Goal: Task Accomplishment & Management: Complete application form

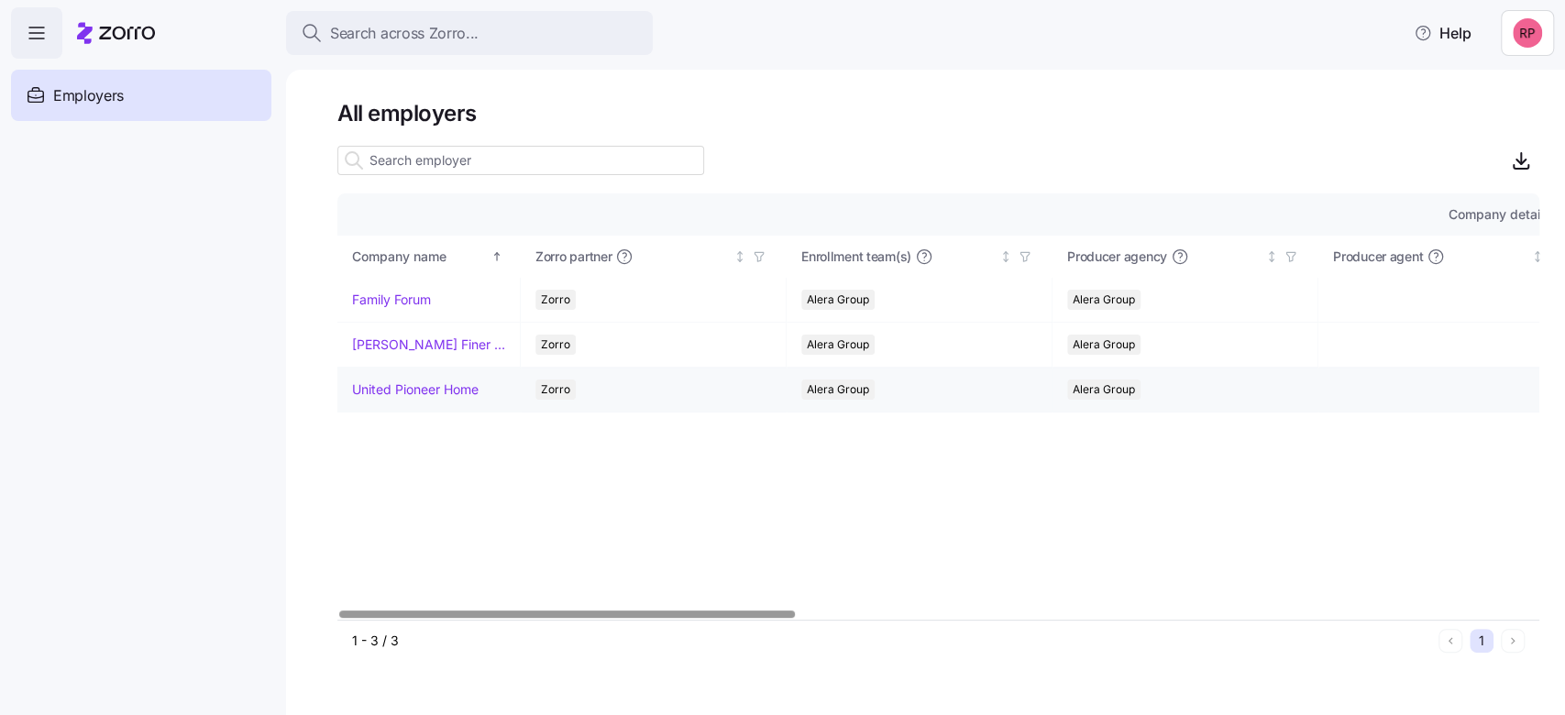
click at [397, 394] on link "United Pioneer Home" at bounding box center [415, 389] width 126 height 18
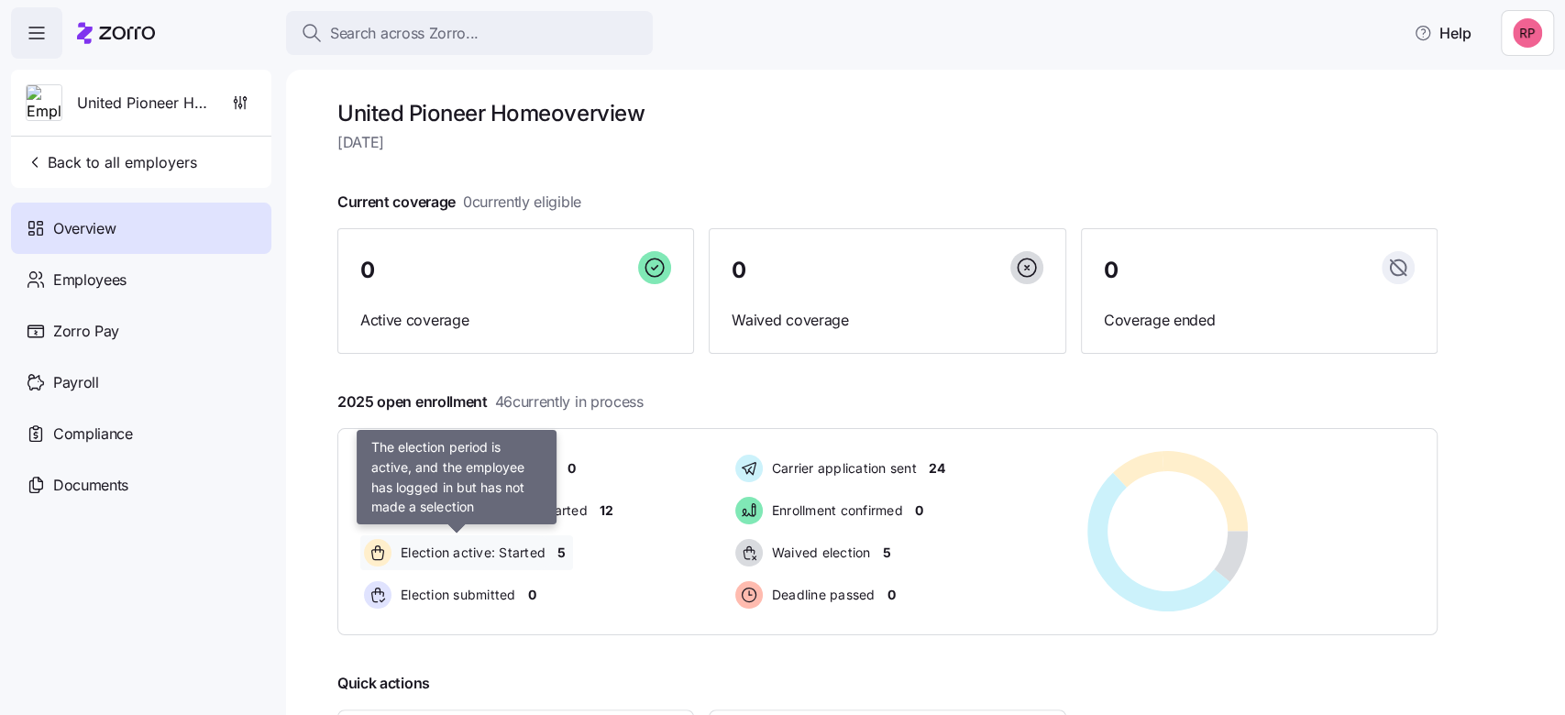
click at [476, 554] on span "Election active: Started" at bounding box center [470, 553] width 150 height 18
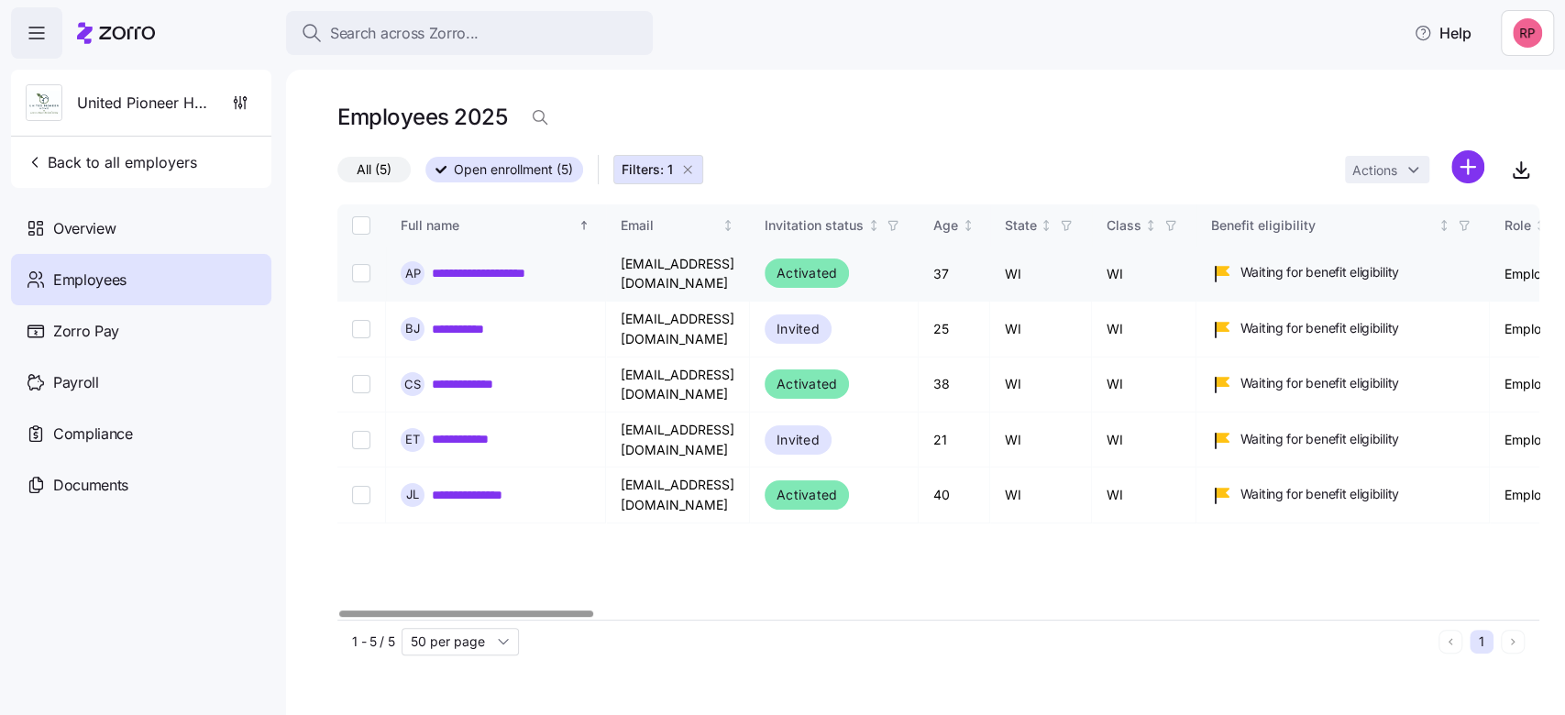
click at [437, 268] on link "**********" at bounding box center [493, 273] width 123 height 18
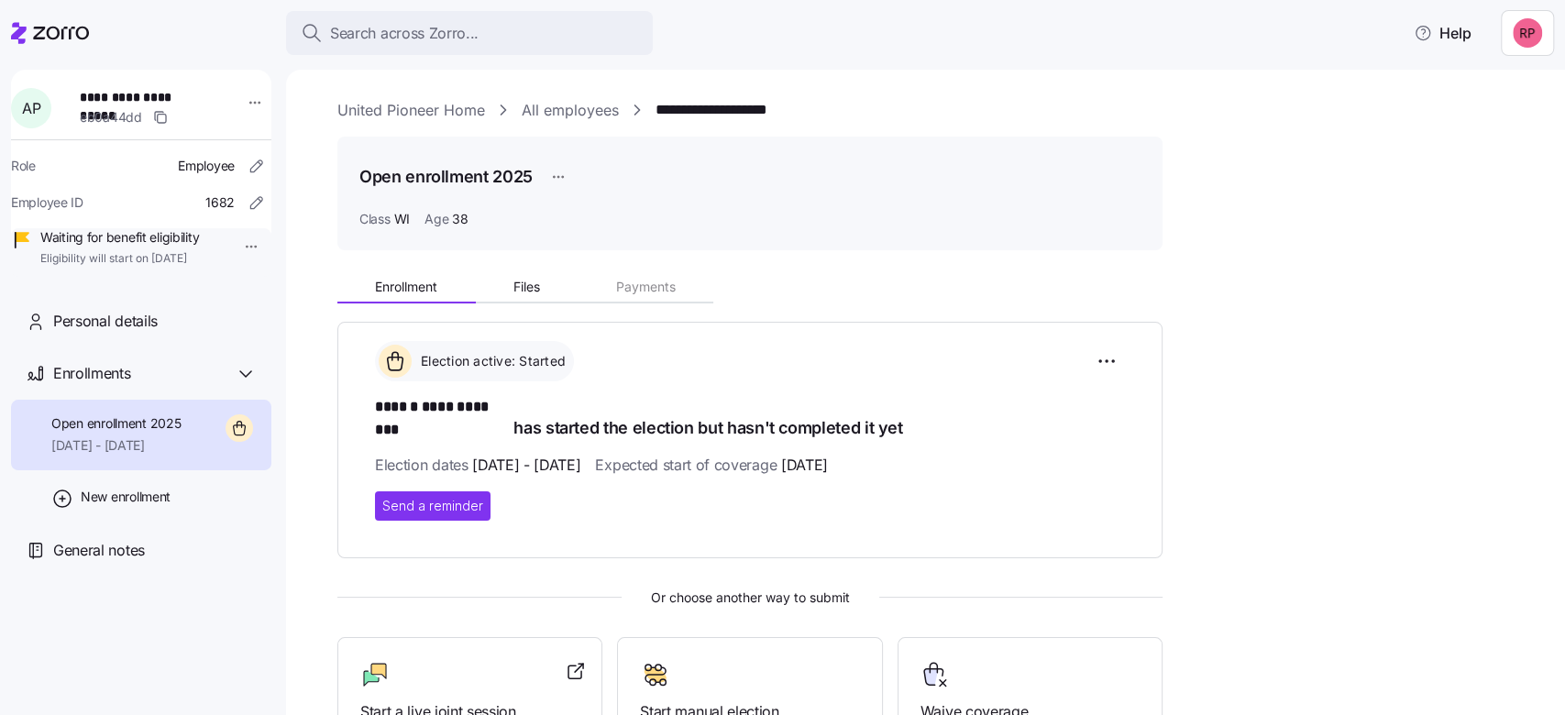
scroll to position [225, 0]
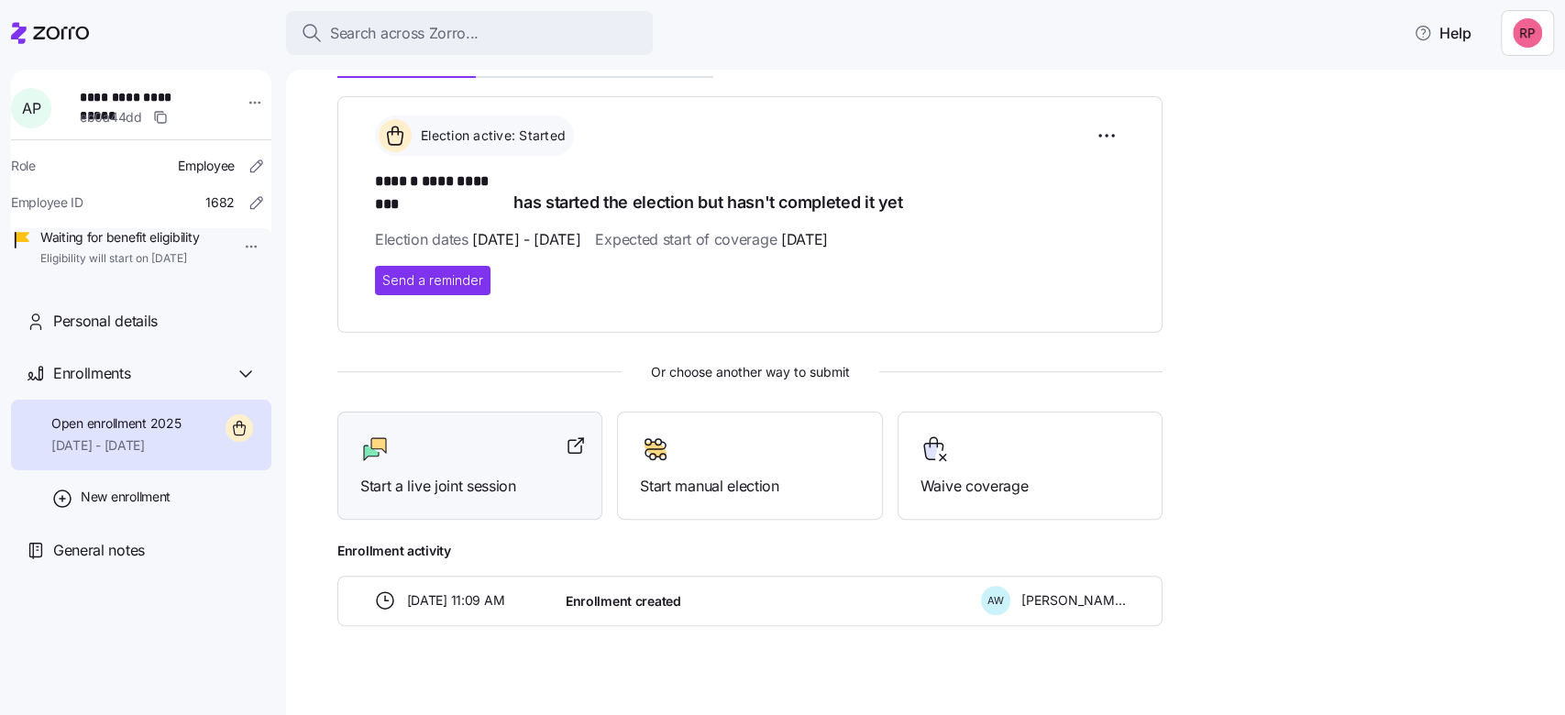
click at [389, 475] on span "Start a live joint session" at bounding box center [469, 486] width 219 height 23
click at [119, 385] on span "Enrollments" at bounding box center [91, 373] width 77 height 23
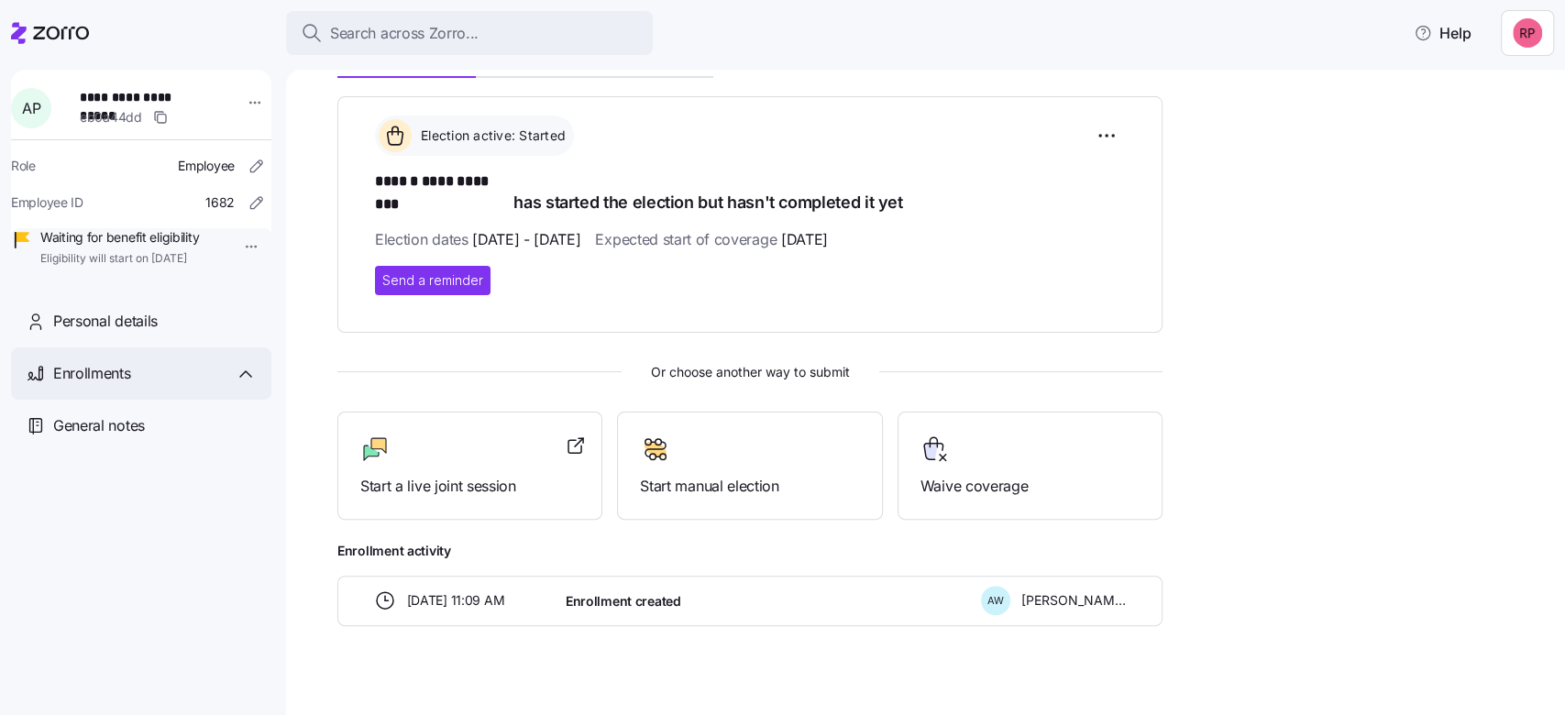
click at [119, 385] on span "Enrollments" at bounding box center [91, 373] width 77 height 23
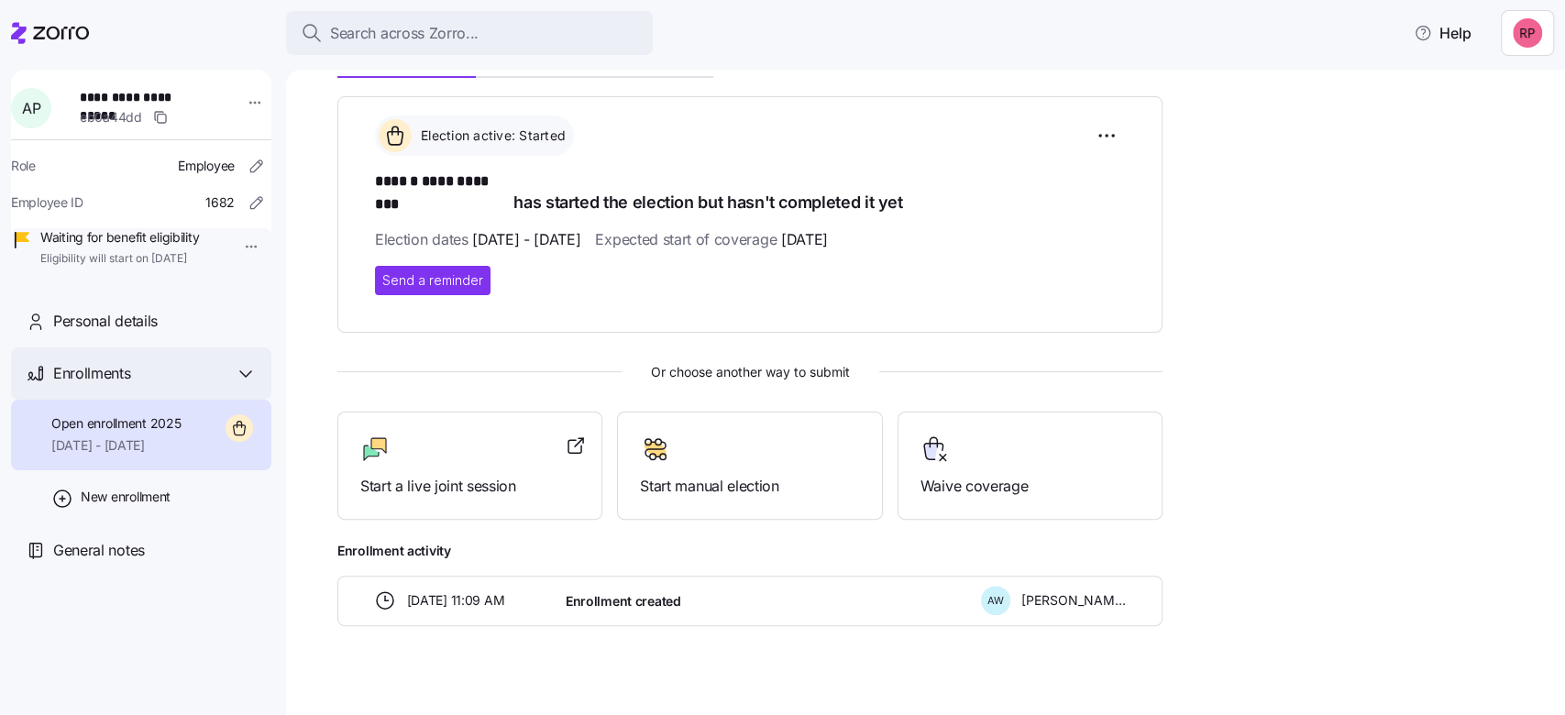
click at [247, 385] on icon at bounding box center [246, 374] width 22 height 22
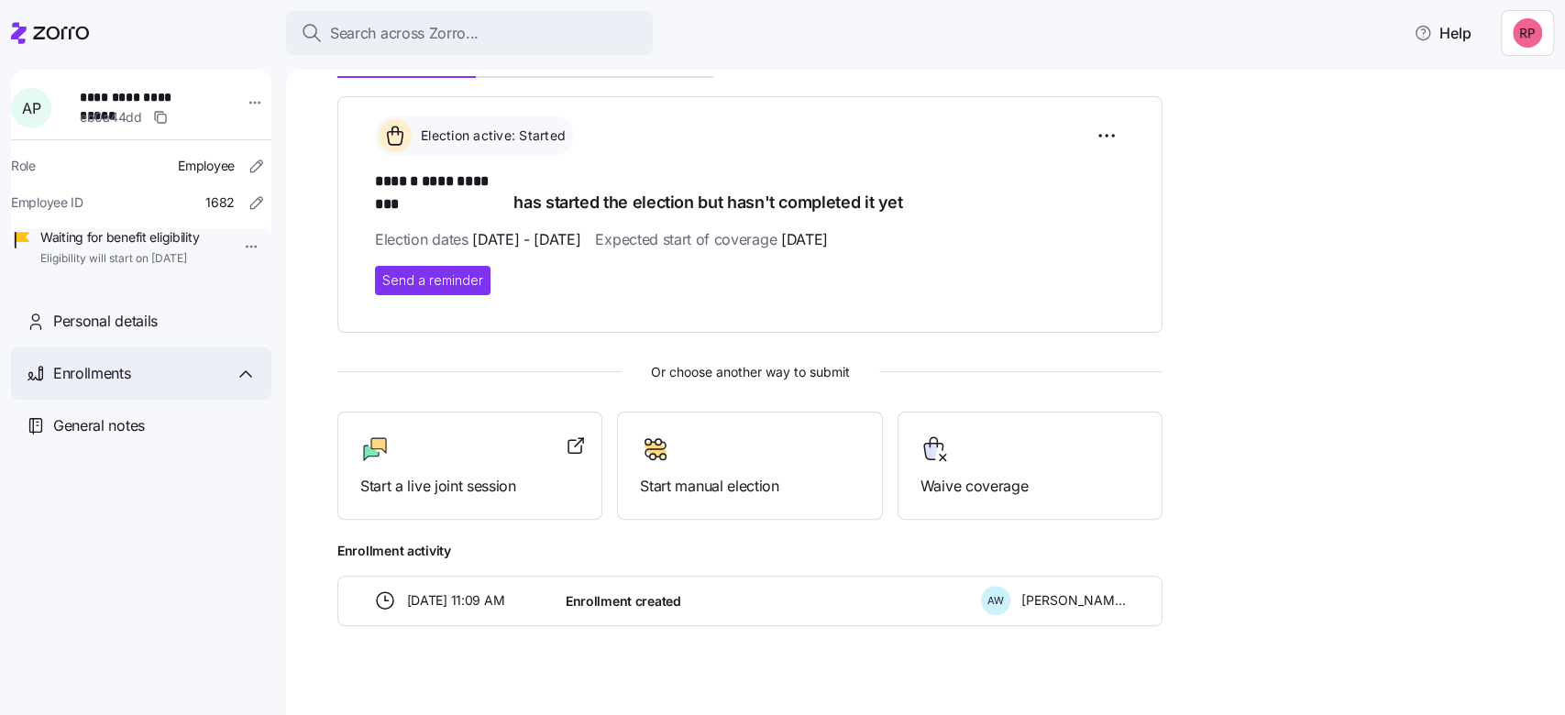
click at [116, 385] on span "Enrollments" at bounding box center [91, 373] width 77 height 23
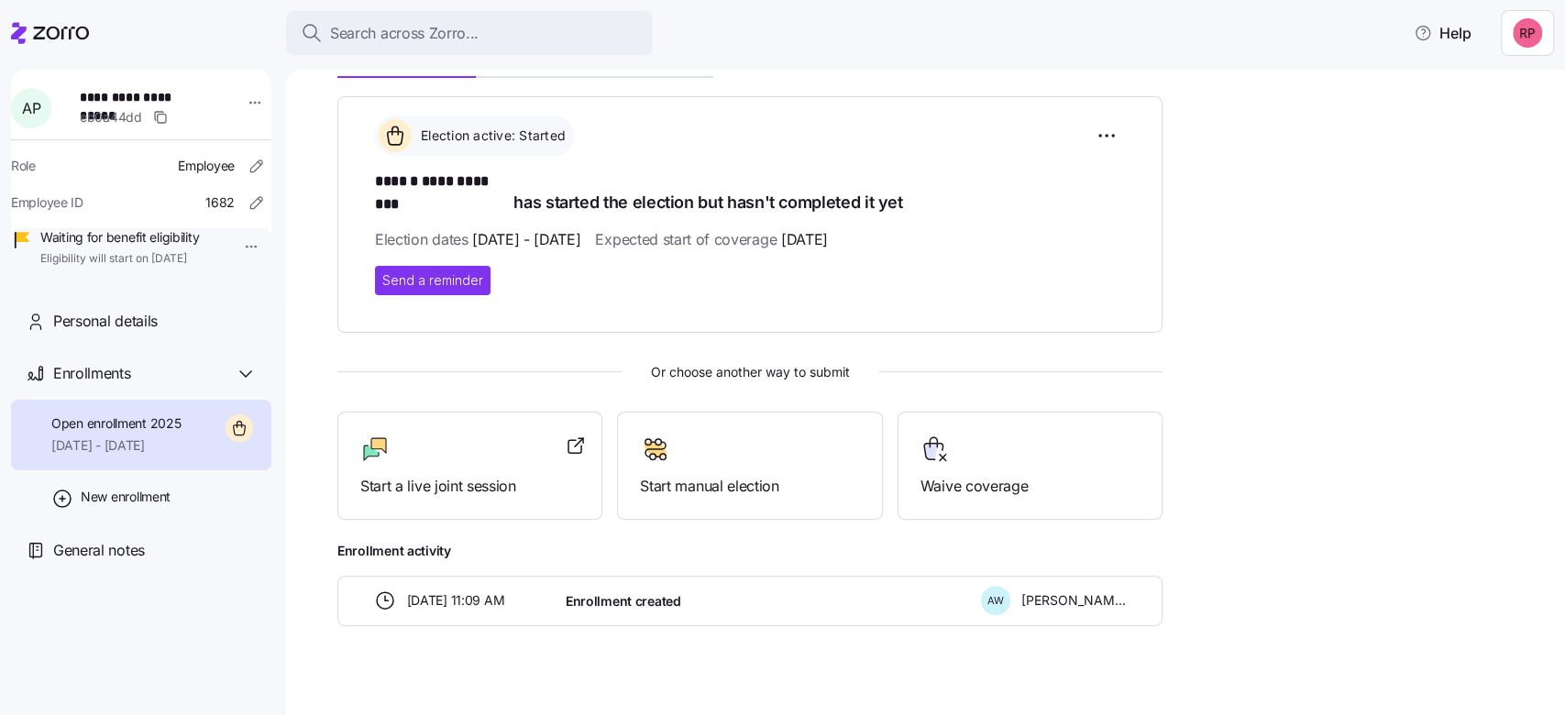
click at [98, 433] on span "Open enrollment 2025" at bounding box center [115, 423] width 129 height 18
click at [448, 475] on span "Start a live joint session" at bounding box center [469, 486] width 219 height 23
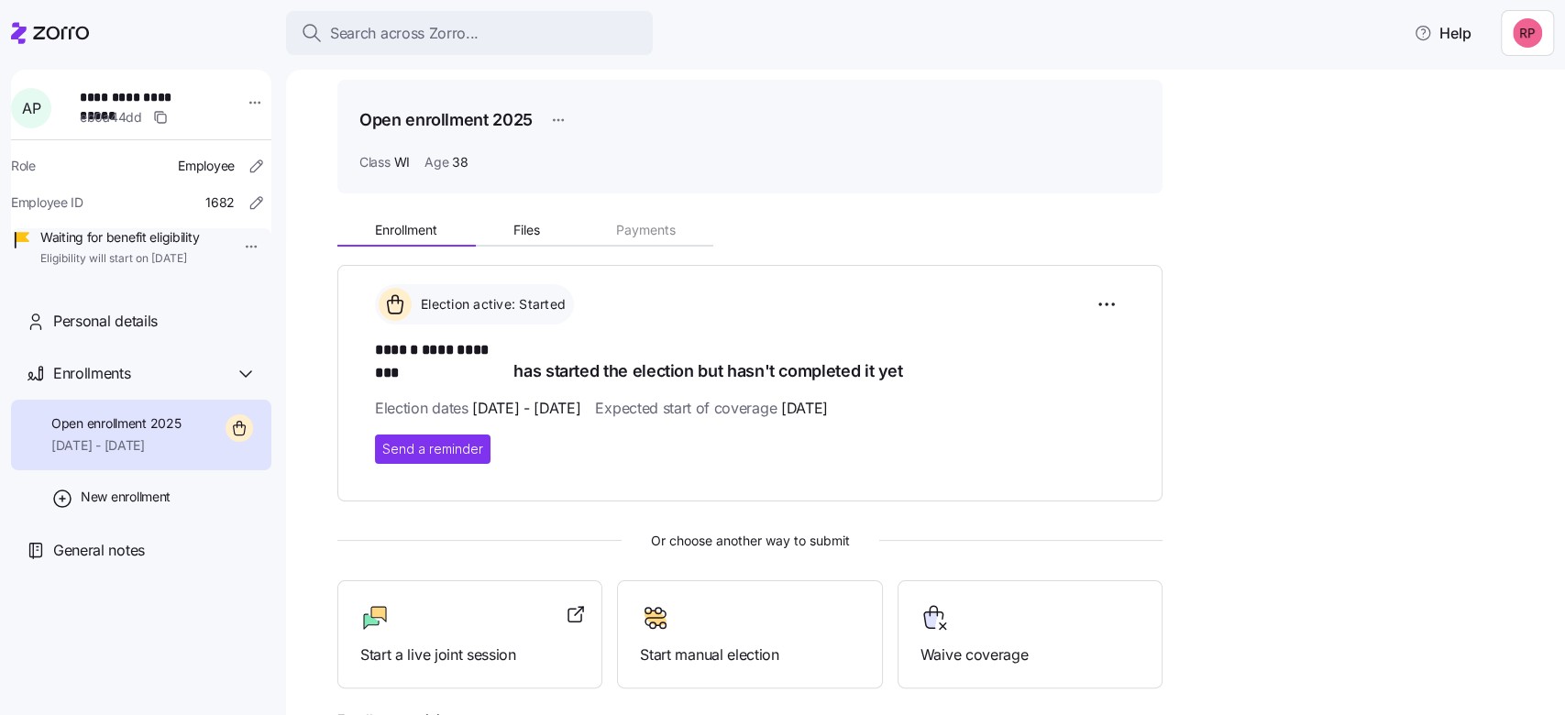
scroll to position [0, 0]
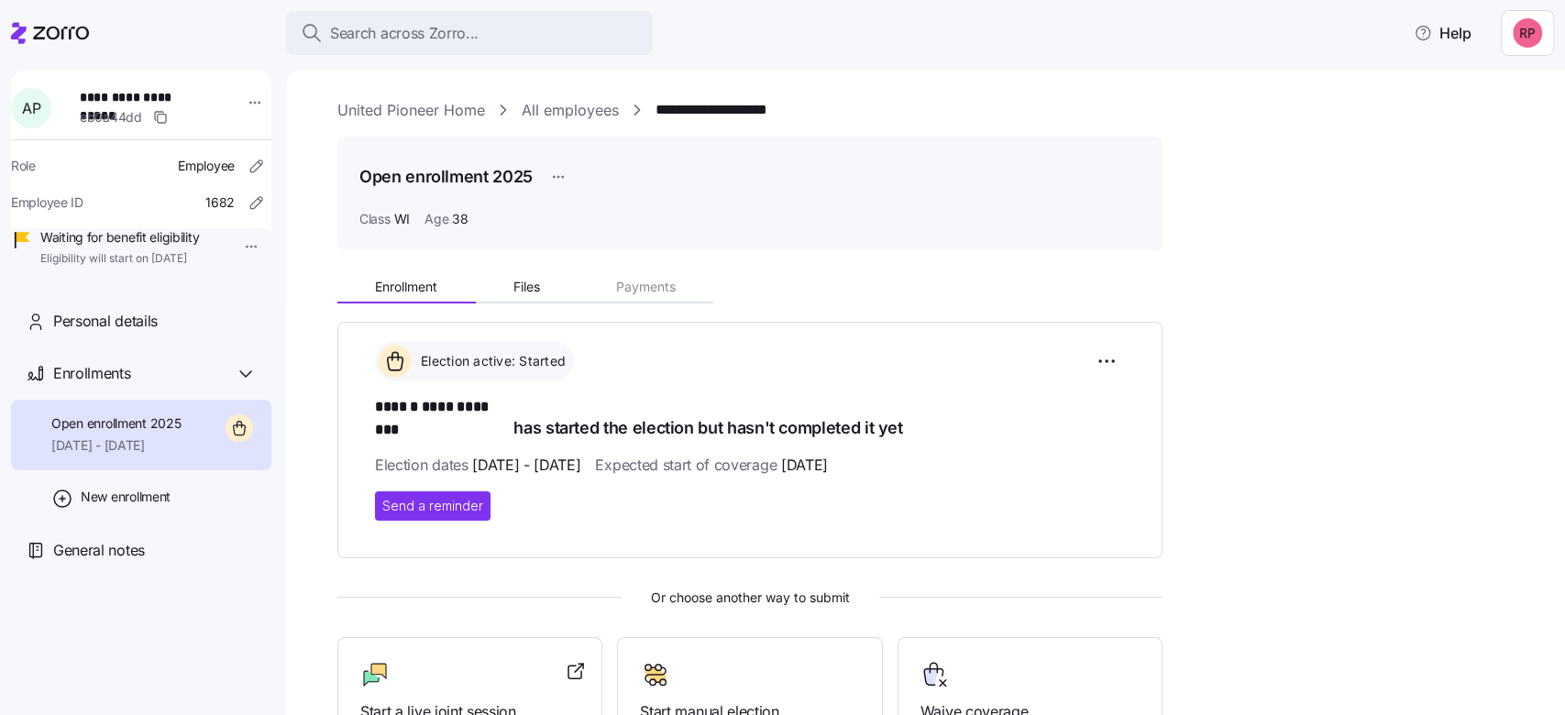
click at [441, 112] on link "United Pioneer Home" at bounding box center [411, 110] width 148 height 23
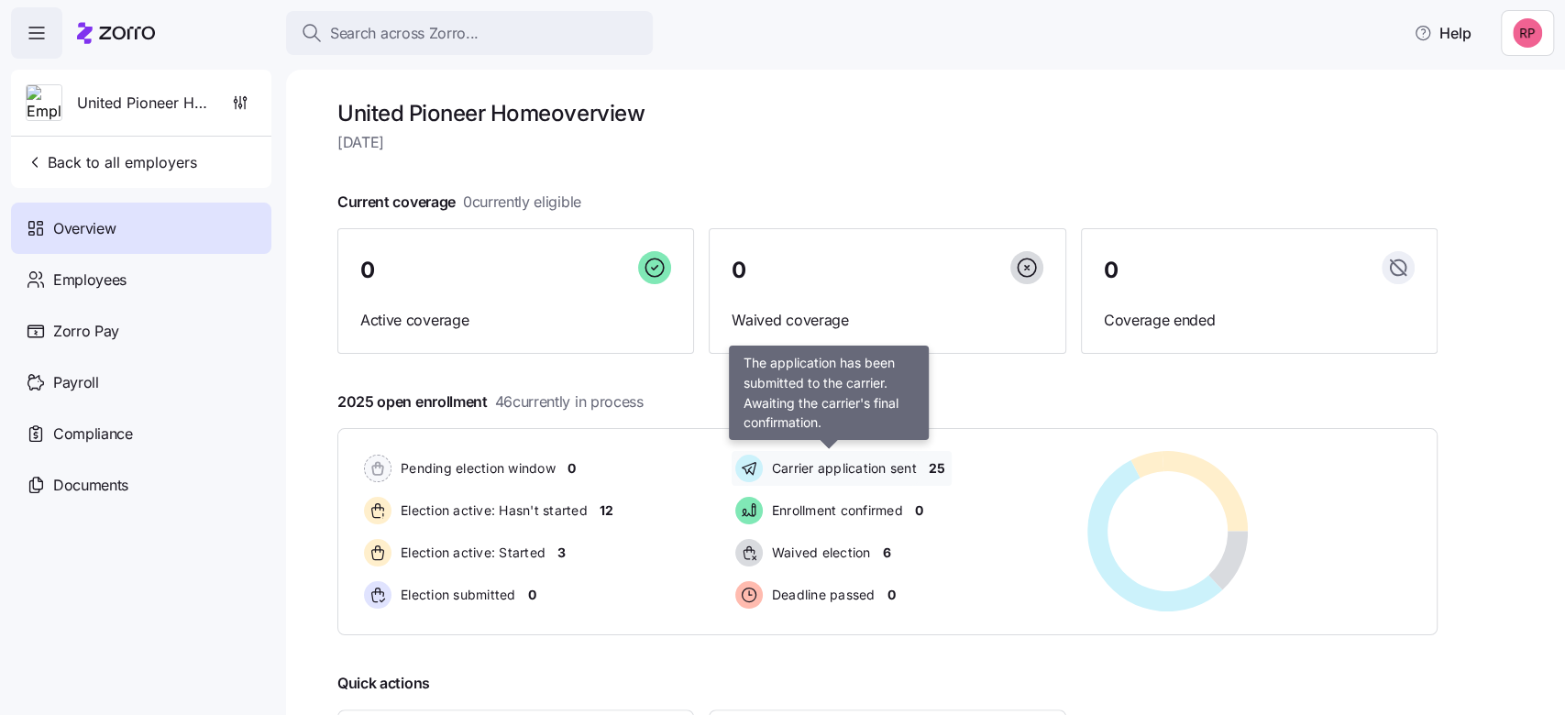
click at [830, 465] on span "Carrier application sent" at bounding box center [841, 468] width 150 height 18
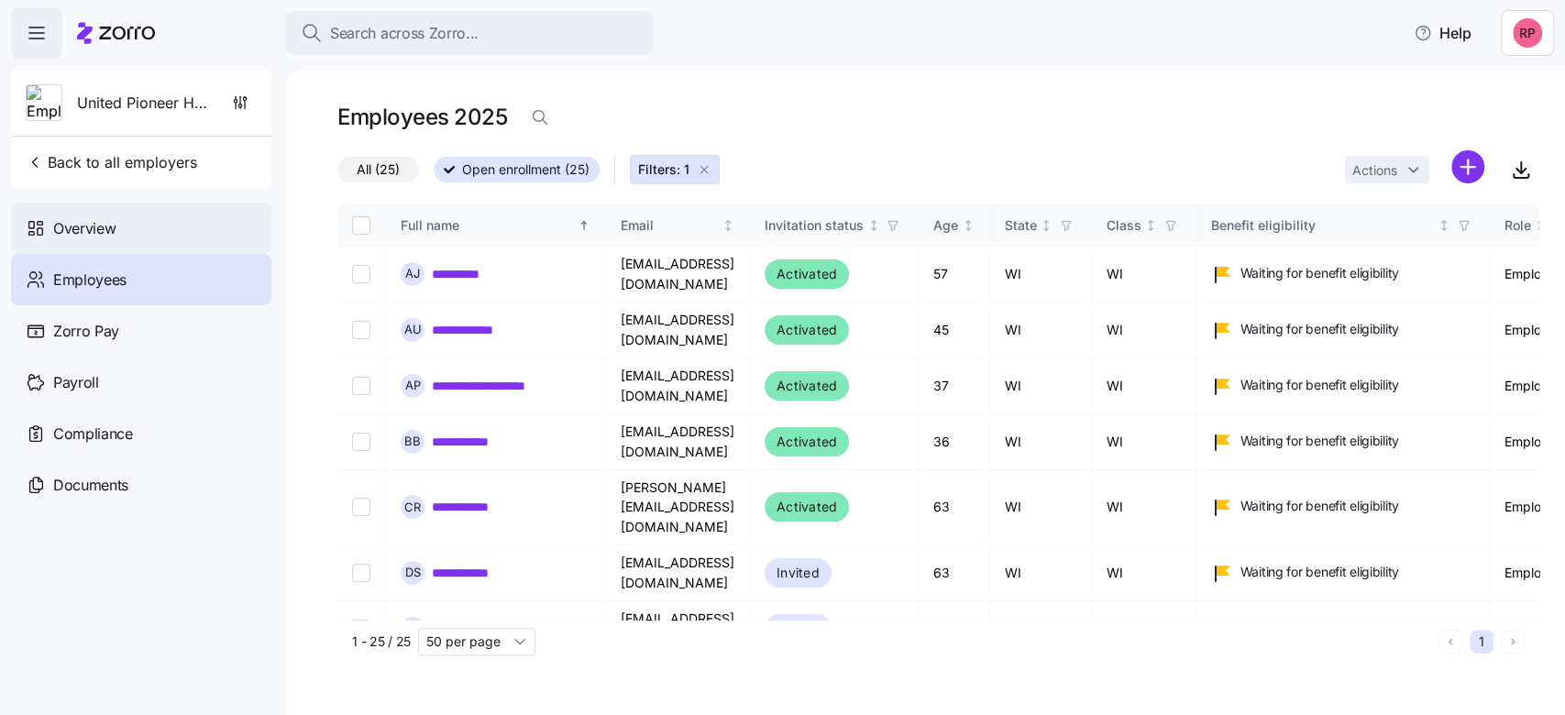
click at [69, 236] on span "Overview" at bounding box center [84, 228] width 62 height 23
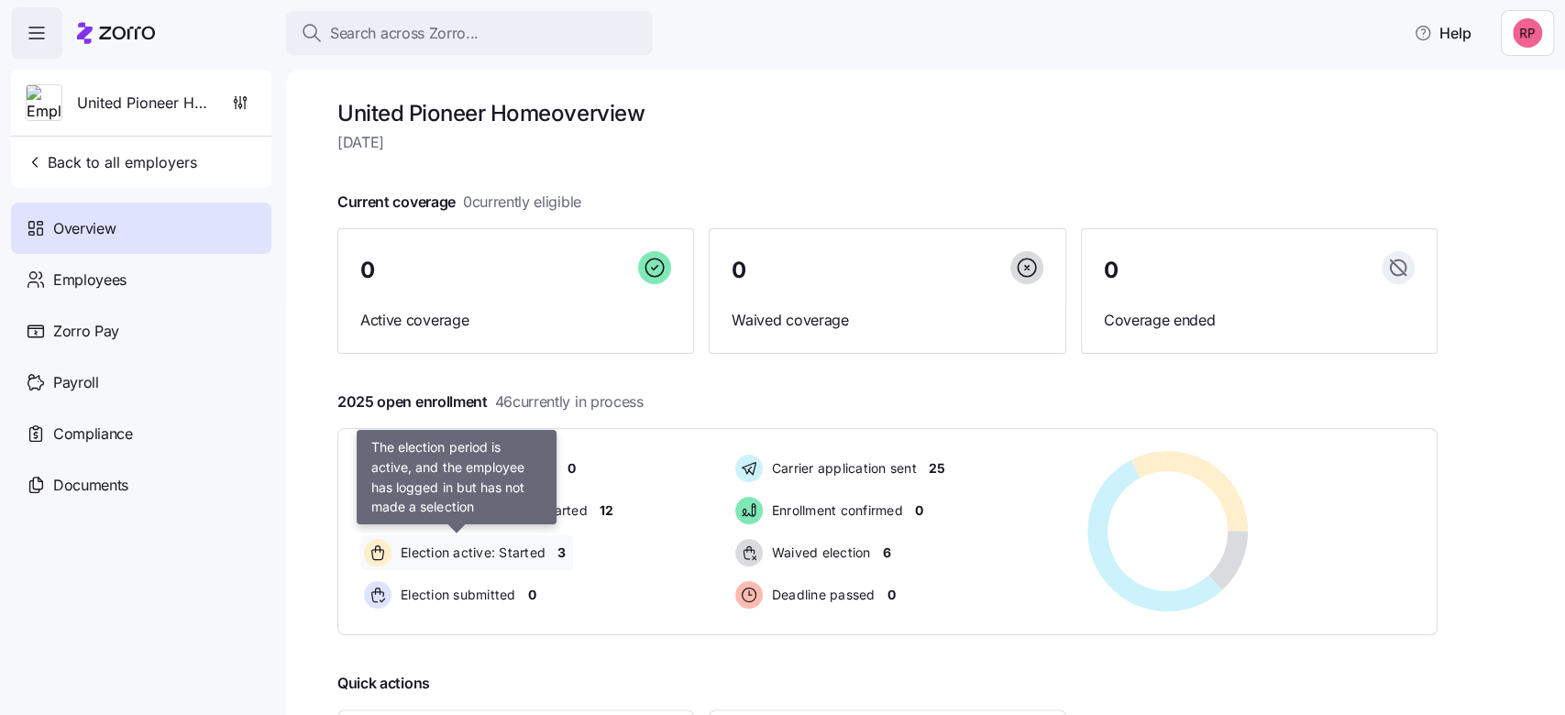
click at [526, 544] on span "Election active: Started" at bounding box center [470, 553] width 150 height 18
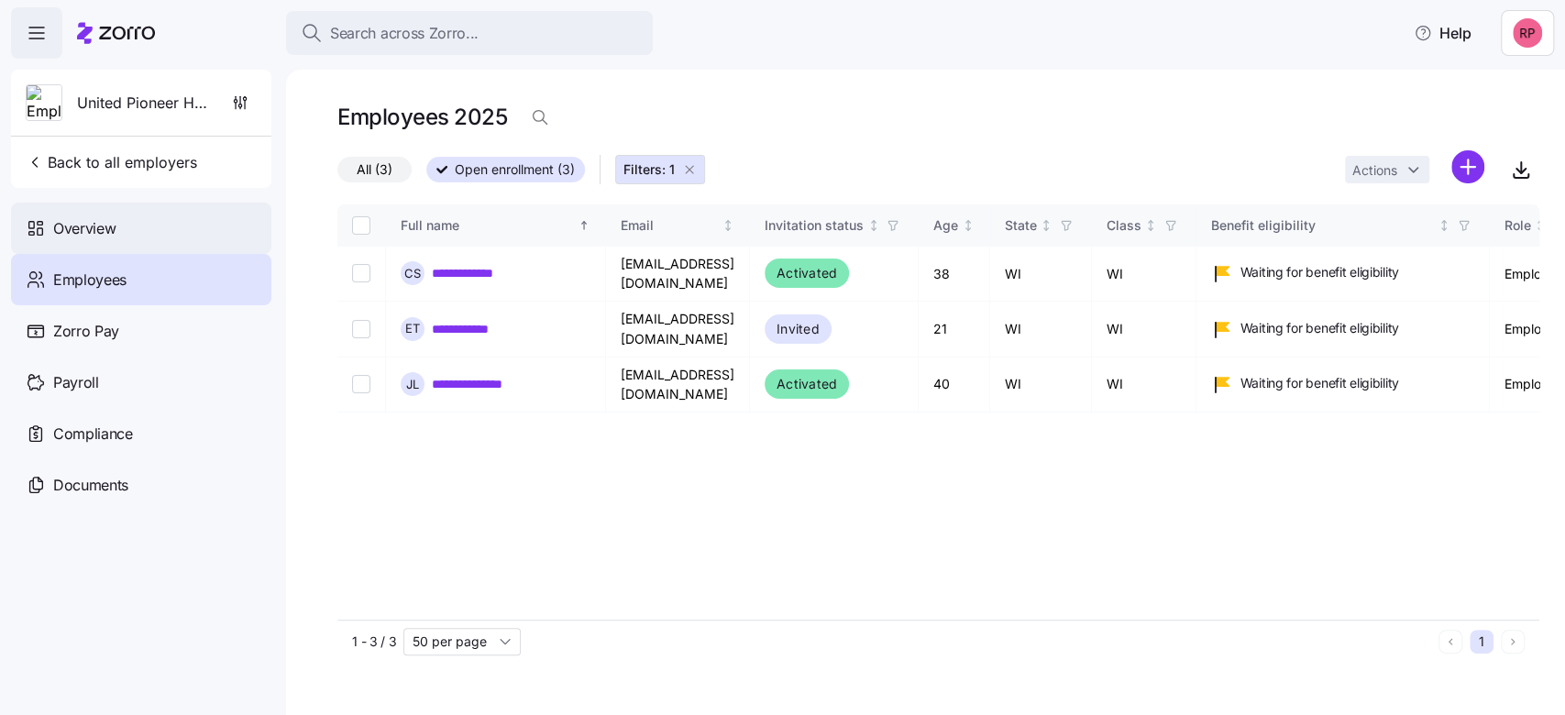
click at [70, 225] on span "Overview" at bounding box center [84, 228] width 62 height 23
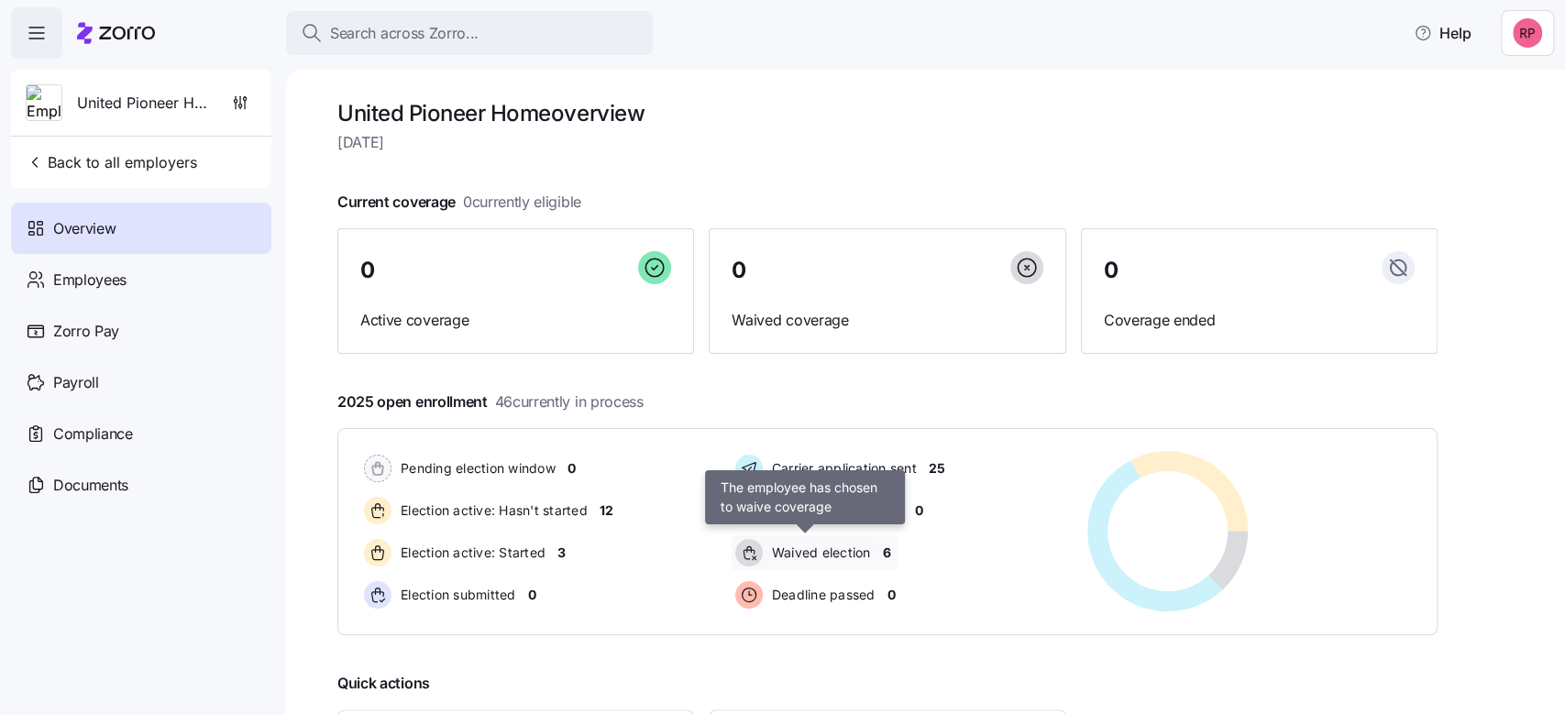
click at [840, 552] on span "Waived election" at bounding box center [818, 553] width 104 height 18
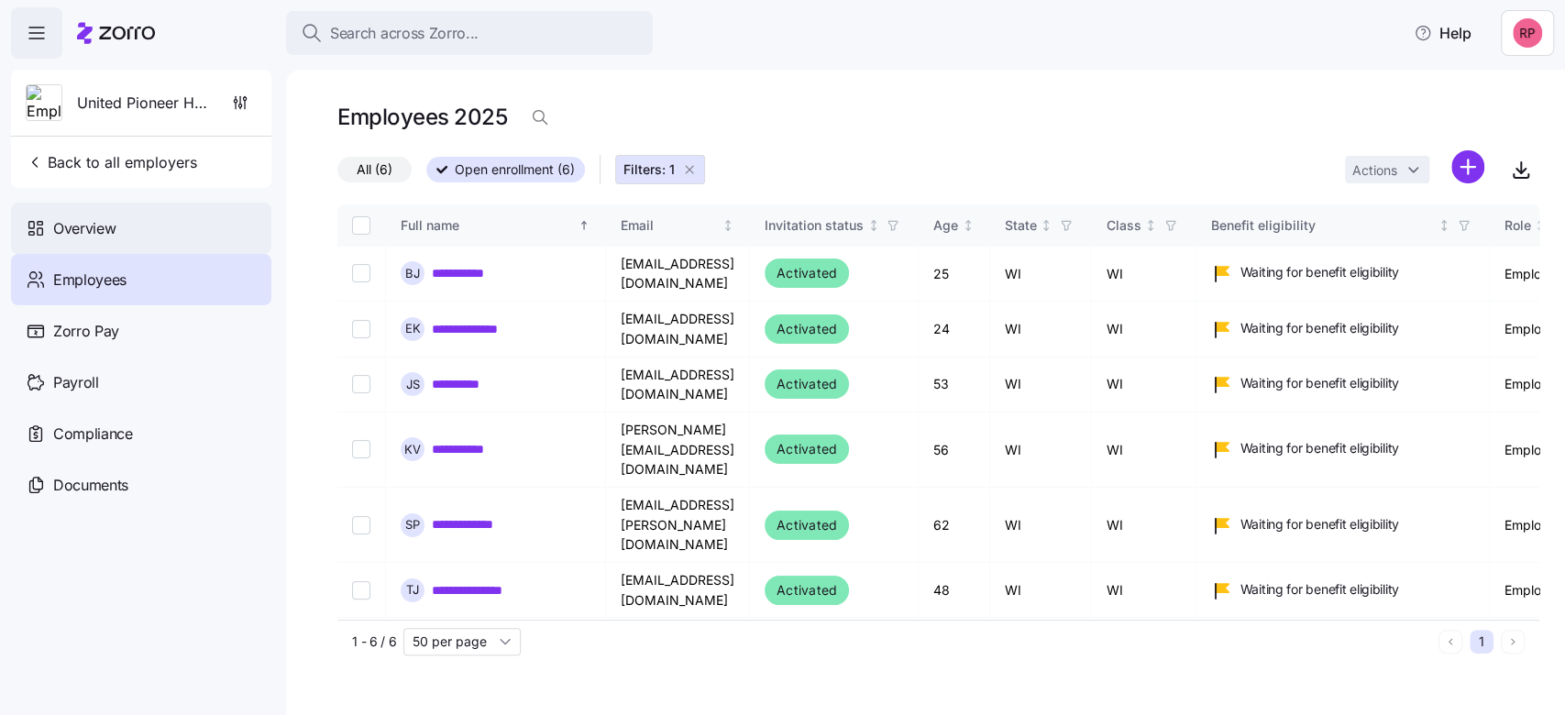
click at [78, 225] on span "Overview" at bounding box center [84, 228] width 62 height 23
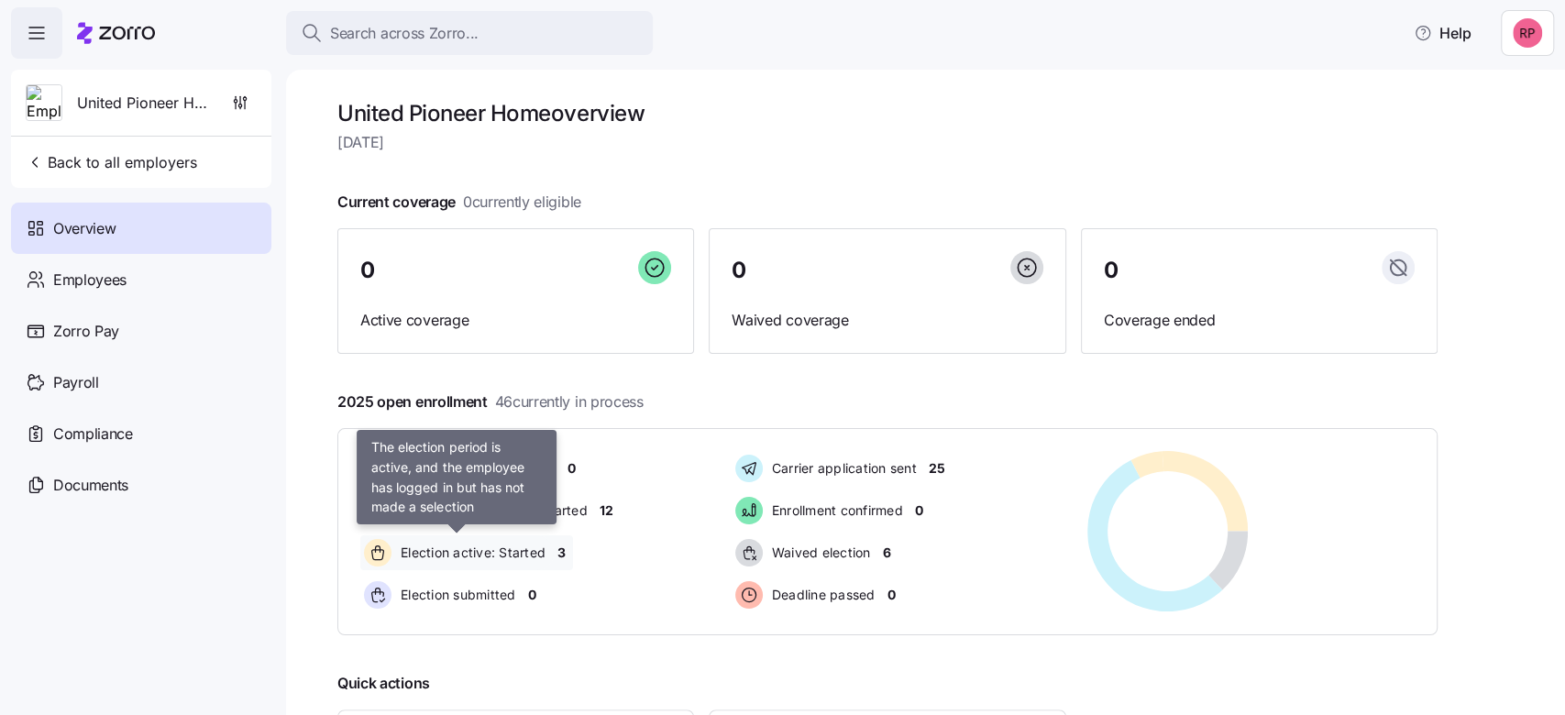
click at [458, 549] on span "Election active: Started" at bounding box center [470, 553] width 150 height 18
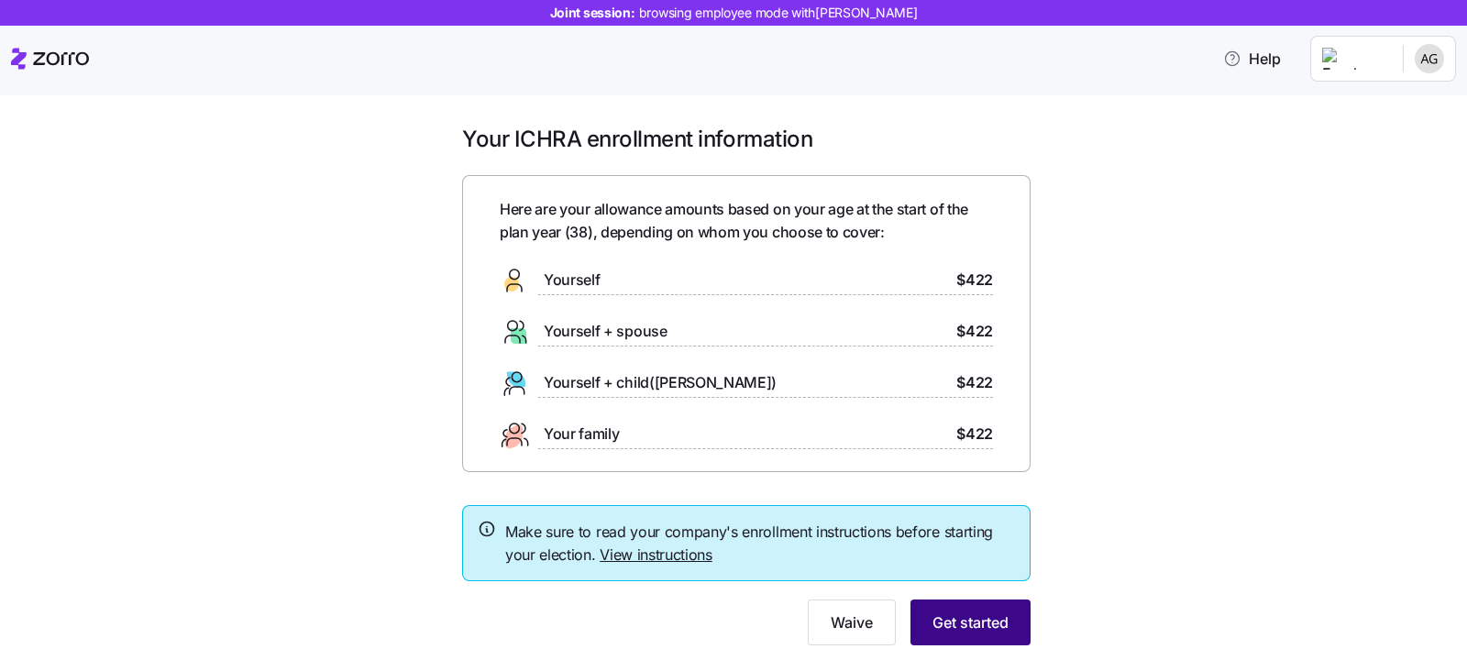
click at [973, 610] on button "Get started" at bounding box center [970, 622] width 120 height 46
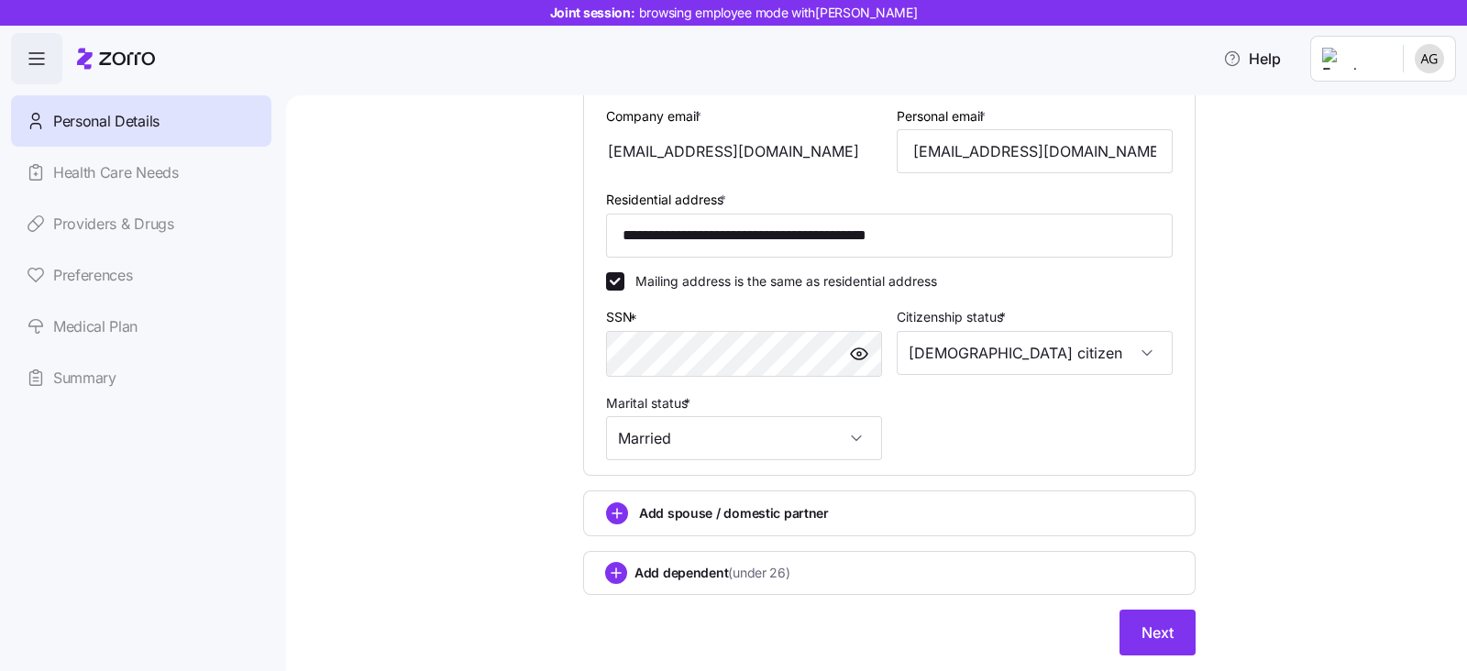
scroll to position [574, 0]
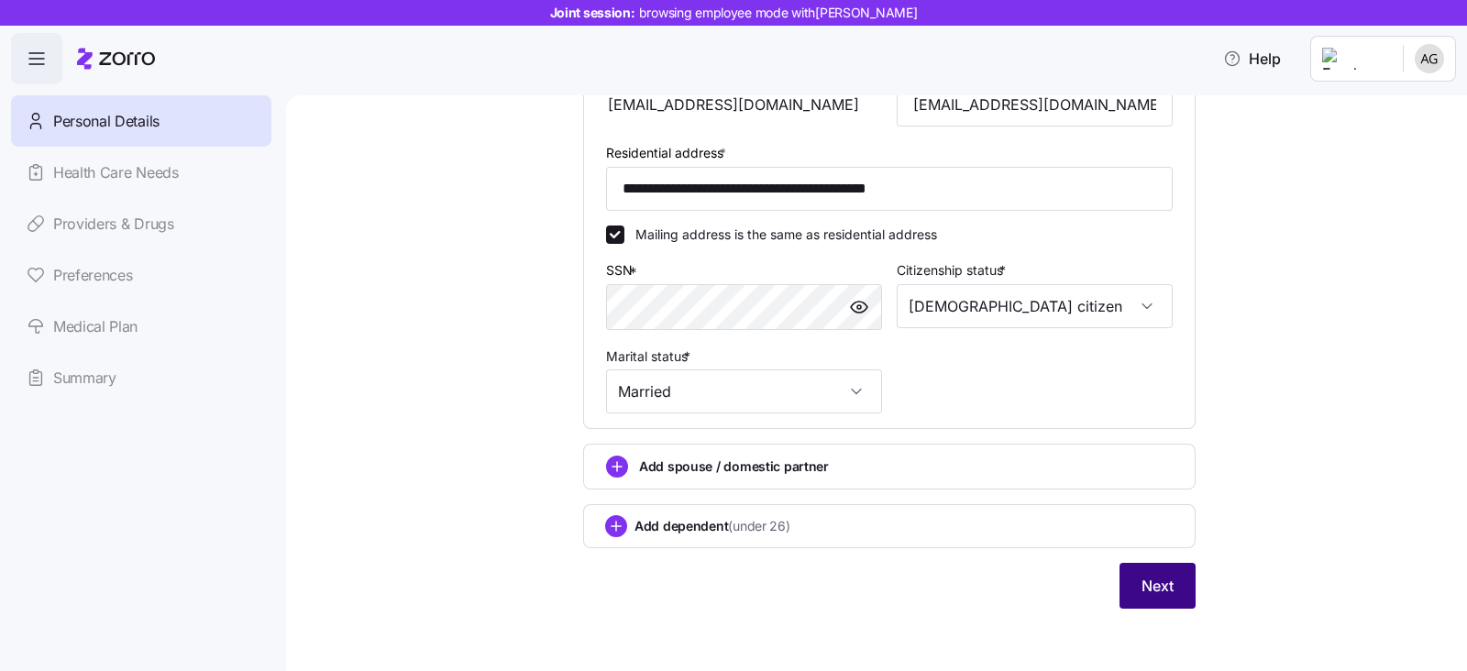
click at [1150, 586] on span "Next" at bounding box center [1157, 586] width 32 height 22
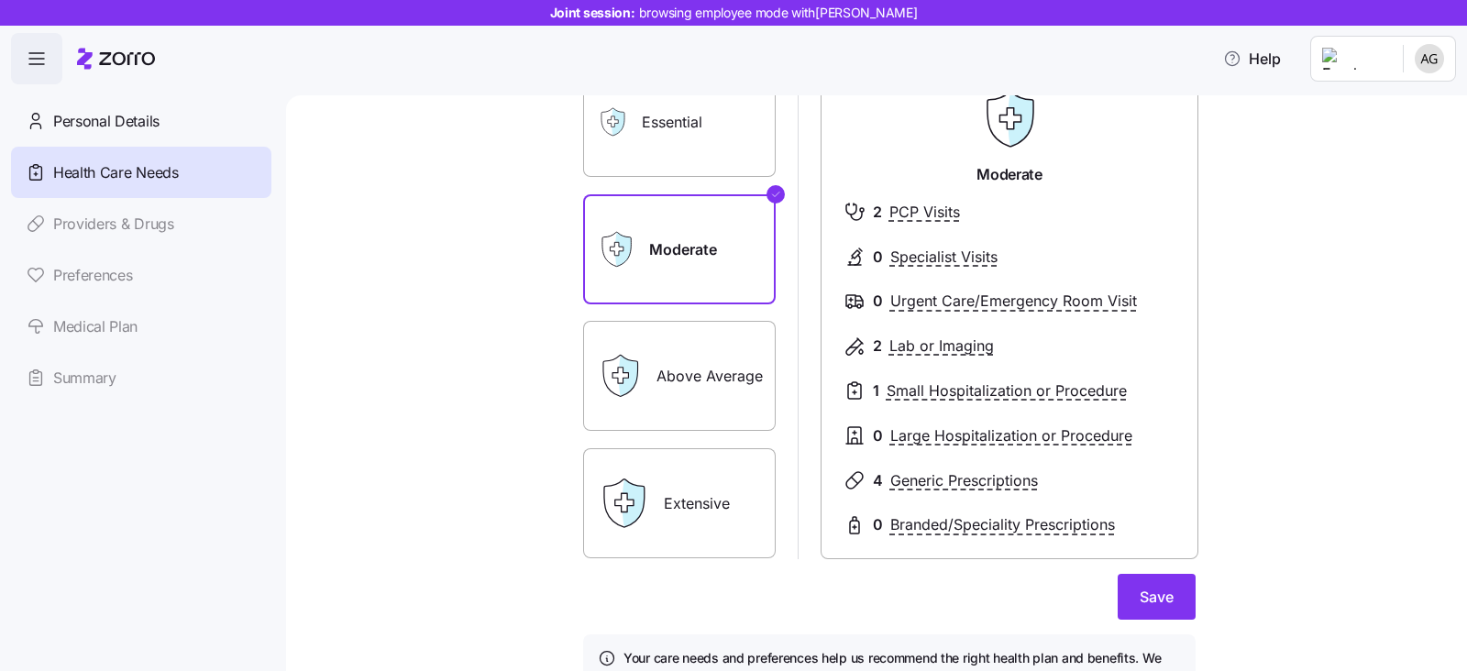
scroll to position [270, 0]
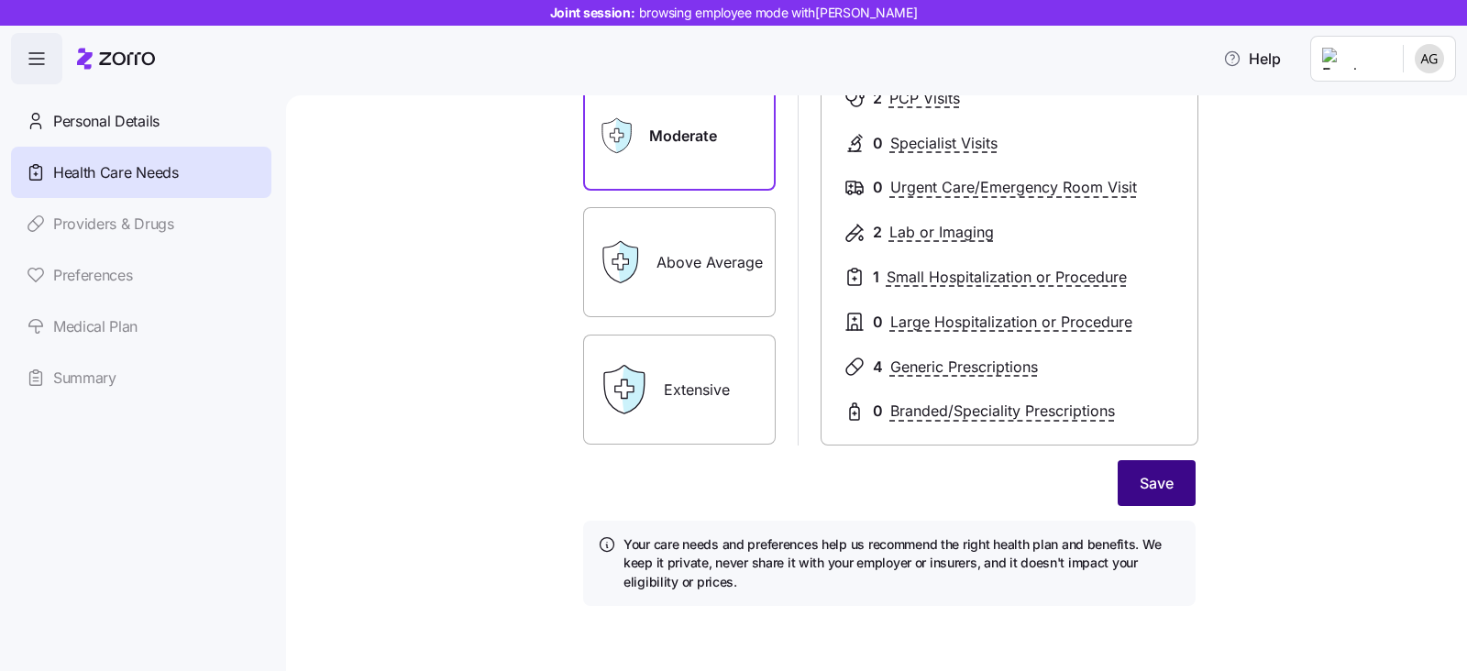
click at [1121, 467] on button "Save" at bounding box center [1156, 483] width 78 height 46
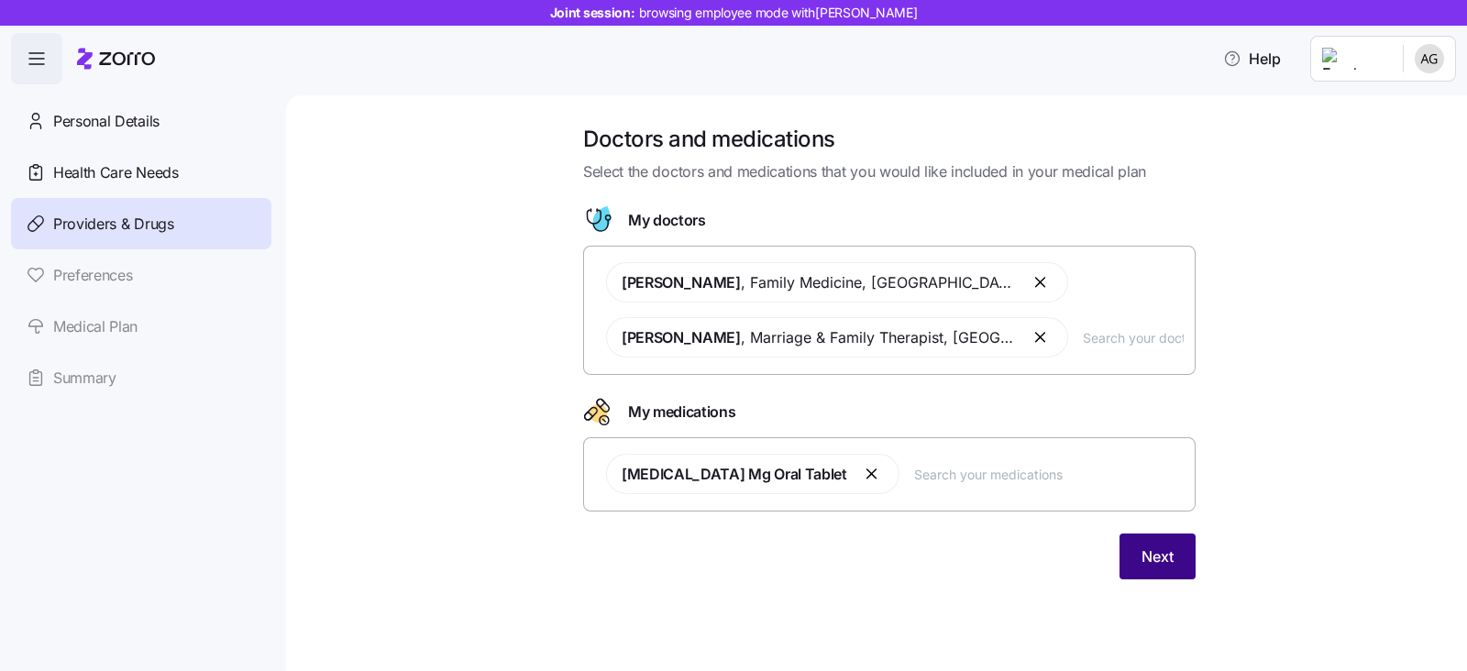
click at [1164, 560] on span "Next" at bounding box center [1157, 556] width 32 height 22
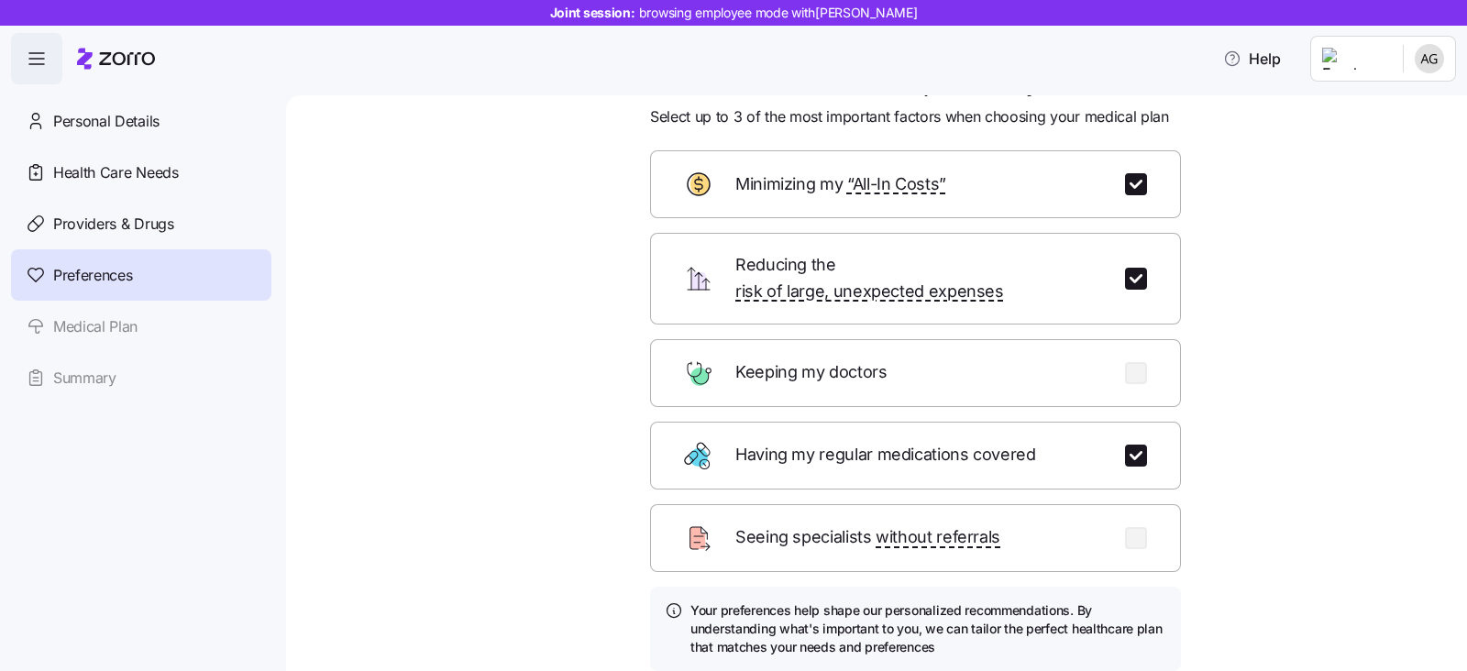
scroll to position [182, 0]
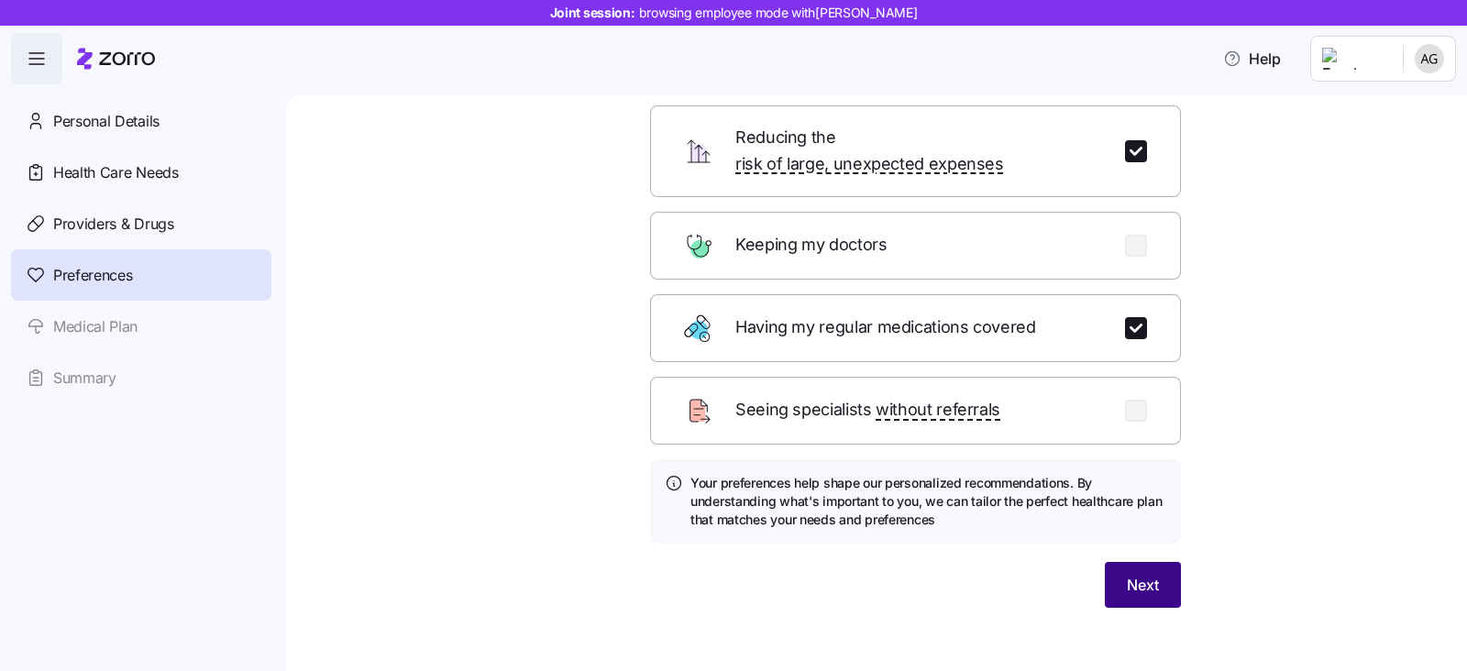
click at [1158, 567] on button "Next" at bounding box center [1143, 585] width 76 height 46
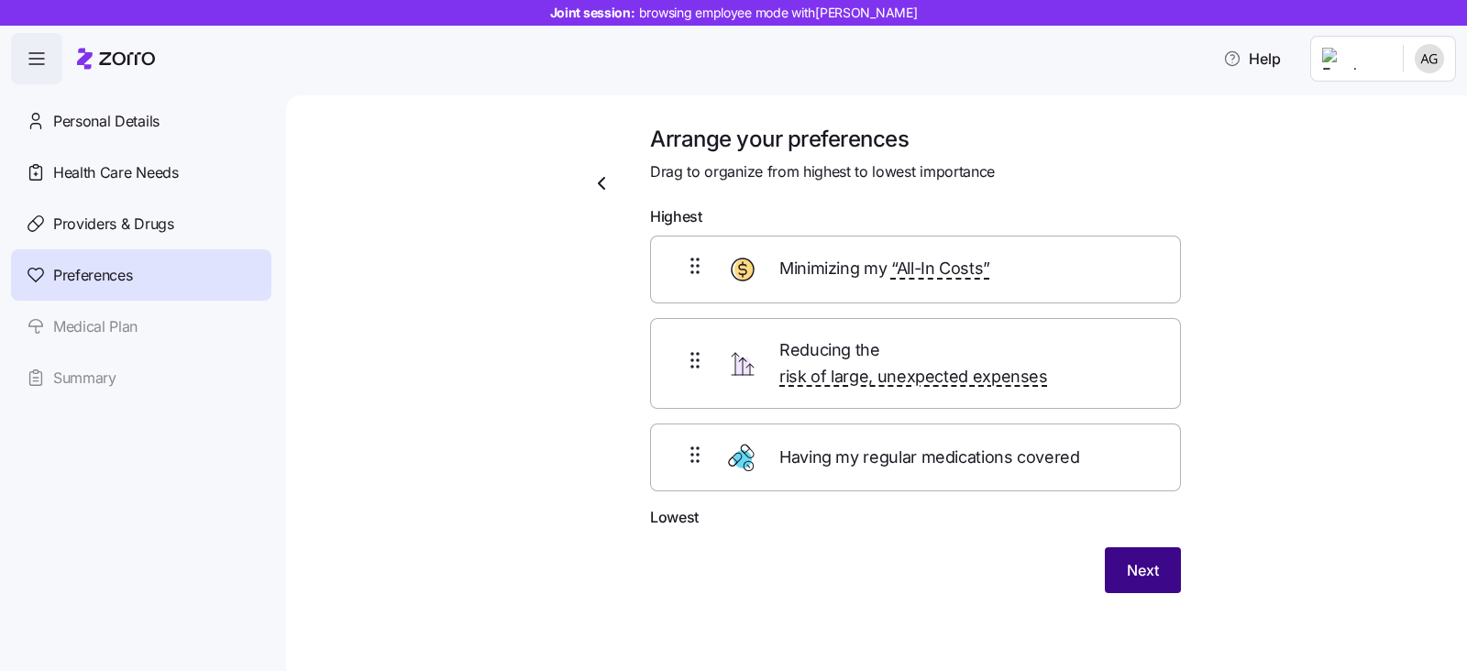
click at [1141, 559] on button "Next" at bounding box center [1143, 570] width 76 height 46
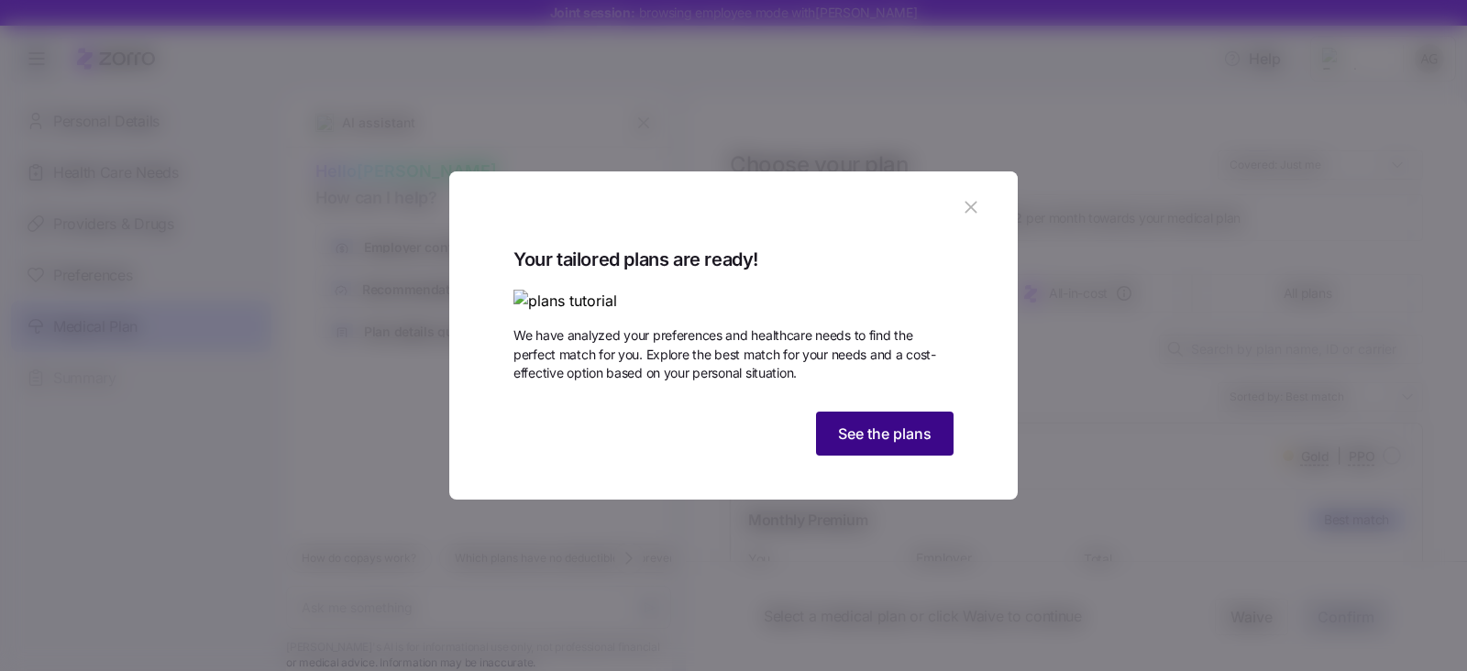
click at [895, 445] on span "See the plans" at bounding box center [884, 434] width 93 height 22
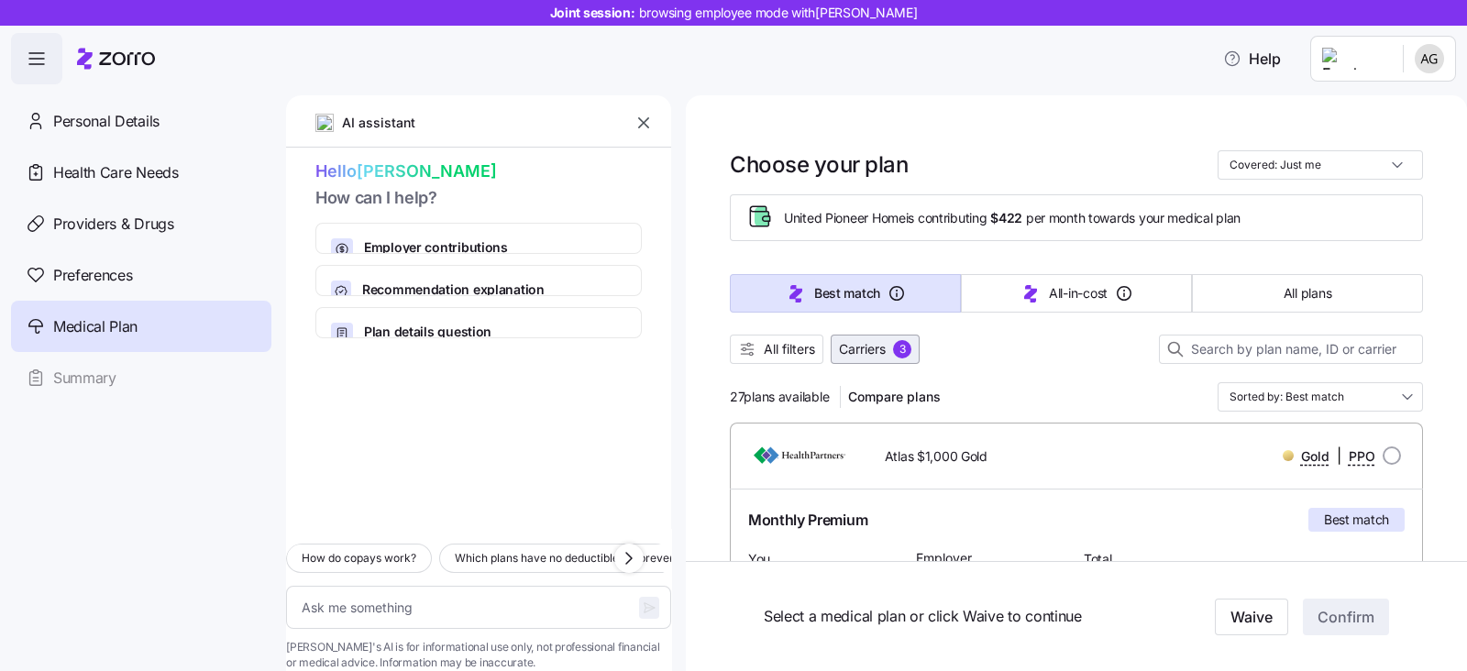
click at [891, 336] on button "Carriers 3" at bounding box center [874, 349] width 89 height 29
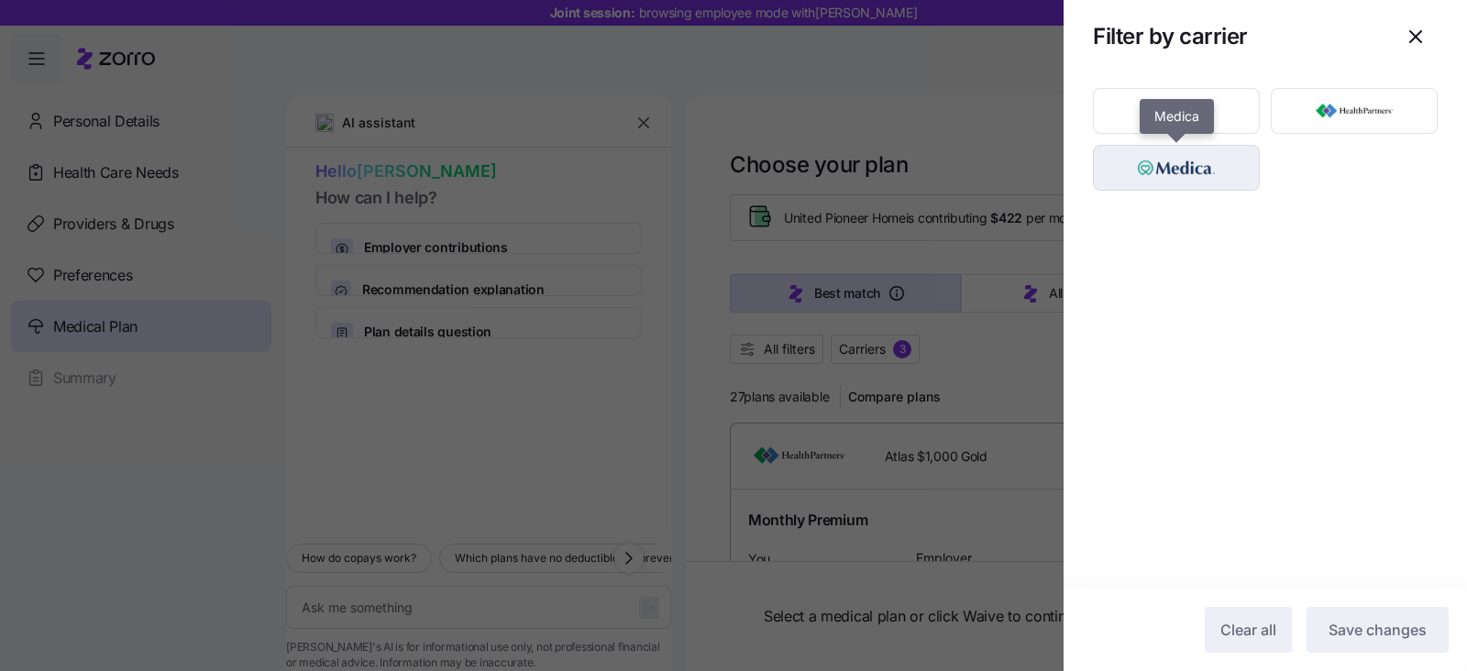
click at [1198, 159] on img "button" at bounding box center [1176, 167] width 135 height 37
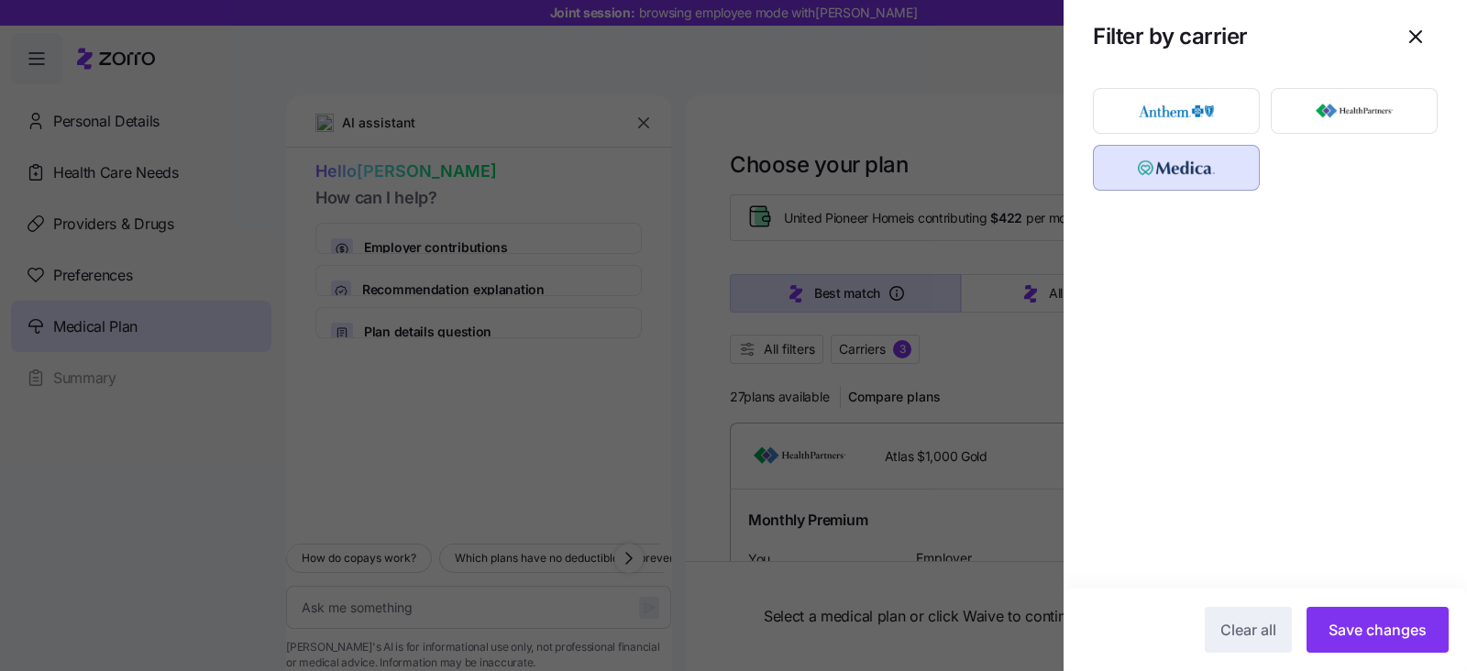
click at [1339, 640] on button "Save changes" at bounding box center [1377, 630] width 142 height 46
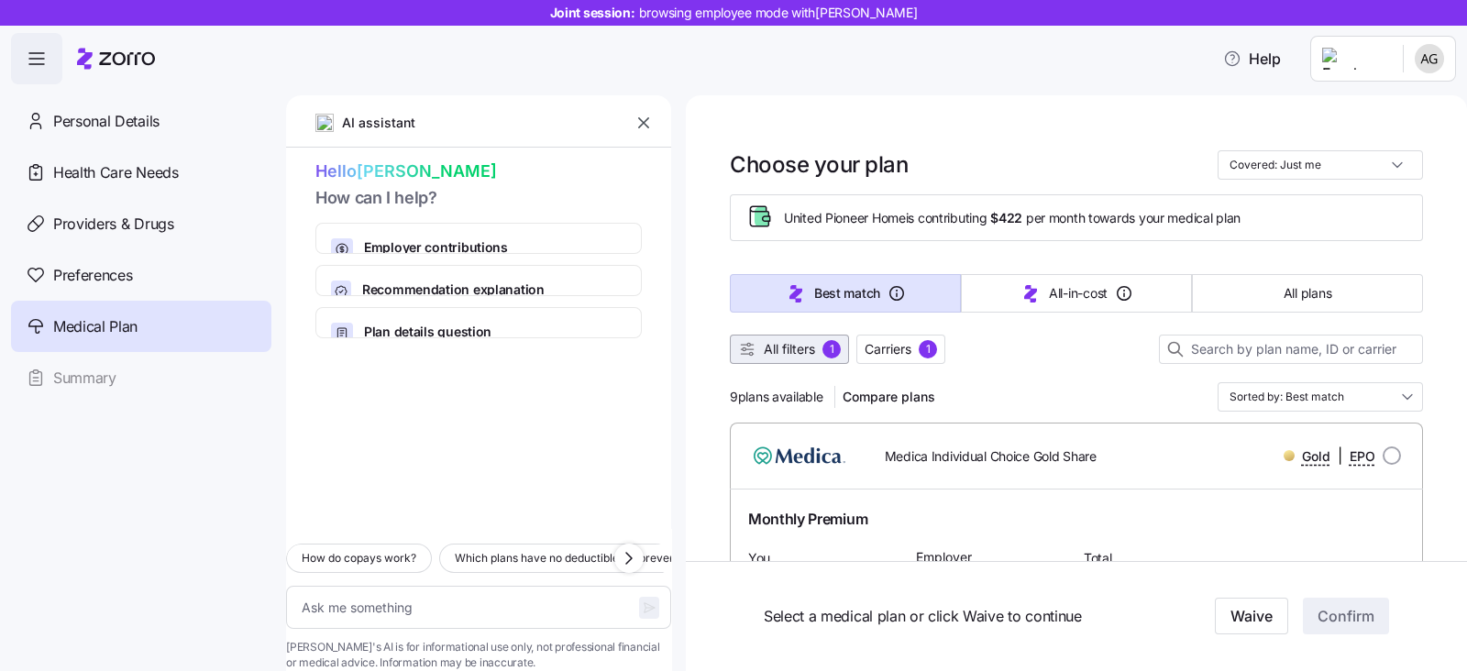
click at [790, 346] on span "All filters" at bounding box center [789, 349] width 51 height 18
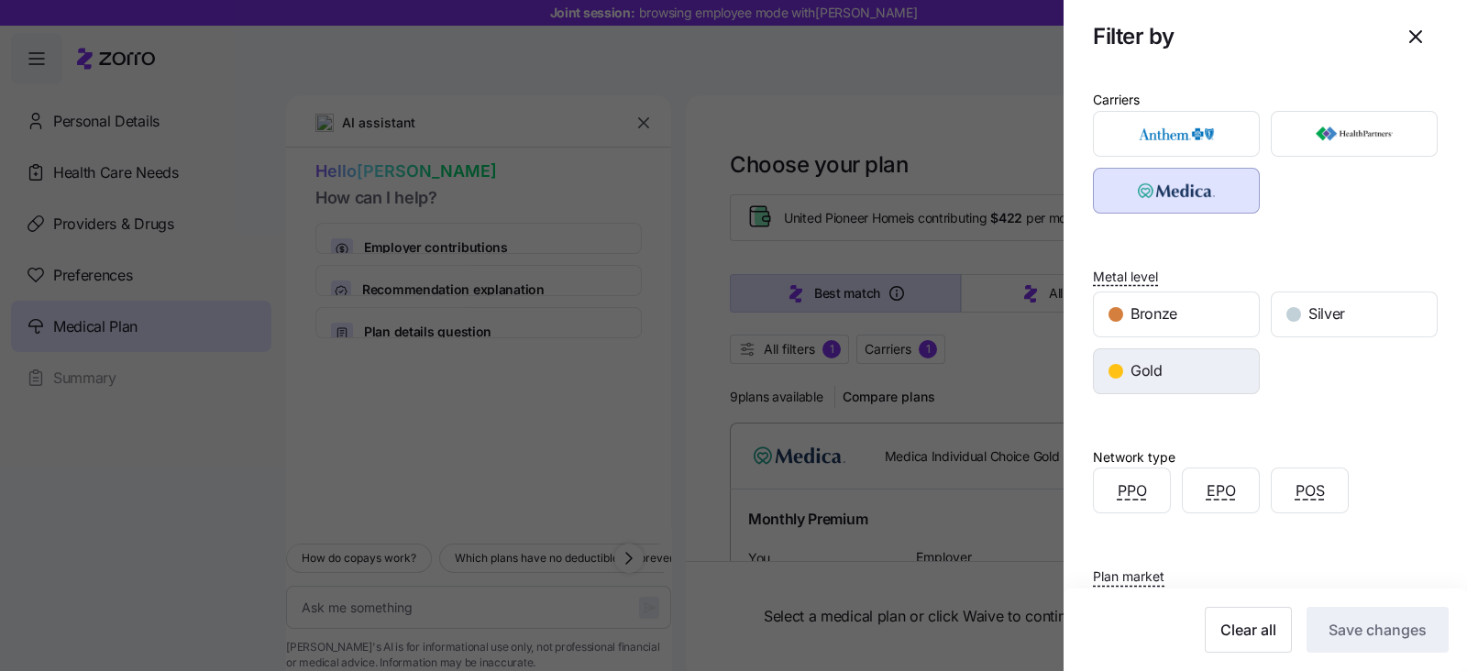
click at [1114, 373] on div "button" at bounding box center [1115, 371] width 15 height 15
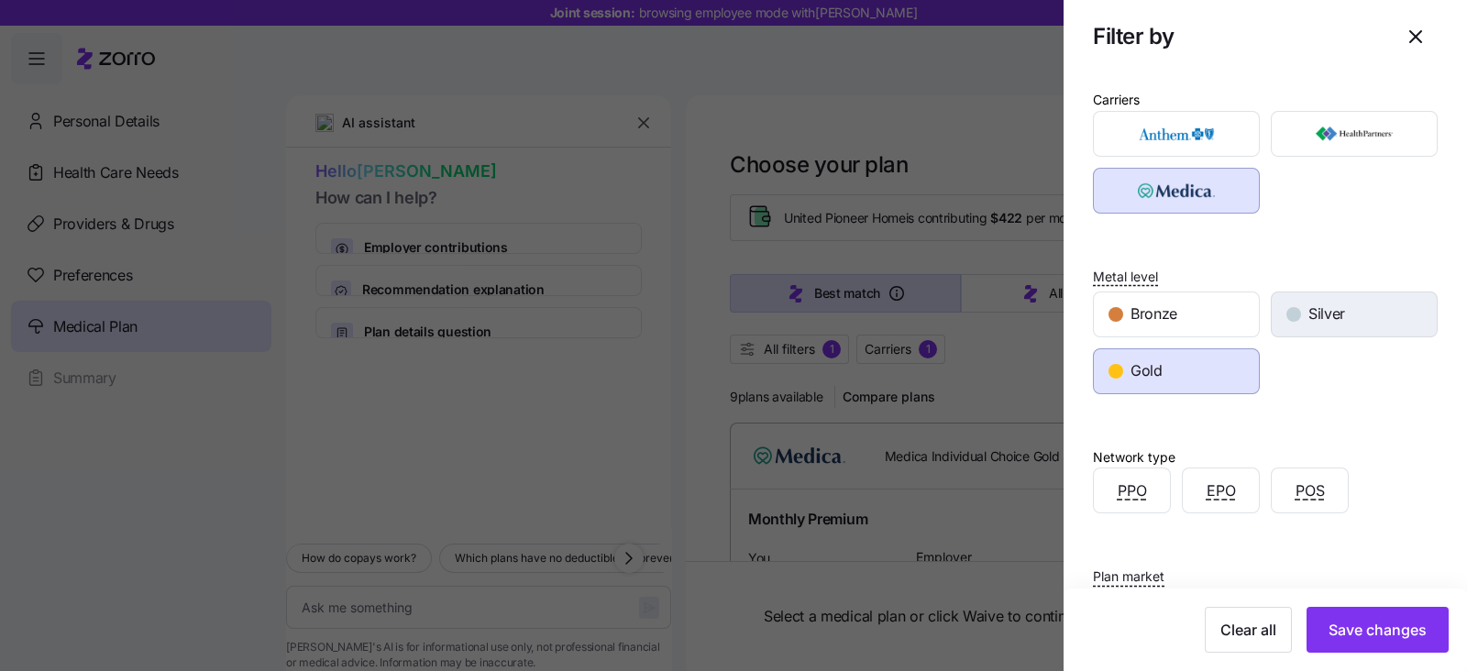
click at [1311, 309] on span "Silver" at bounding box center [1326, 313] width 37 height 23
drag, startPoint x: 1390, startPoint y: 624, endPoint x: 1232, endPoint y: 576, distance: 165.0
click at [1390, 623] on span "Save changes" at bounding box center [1377, 630] width 98 height 22
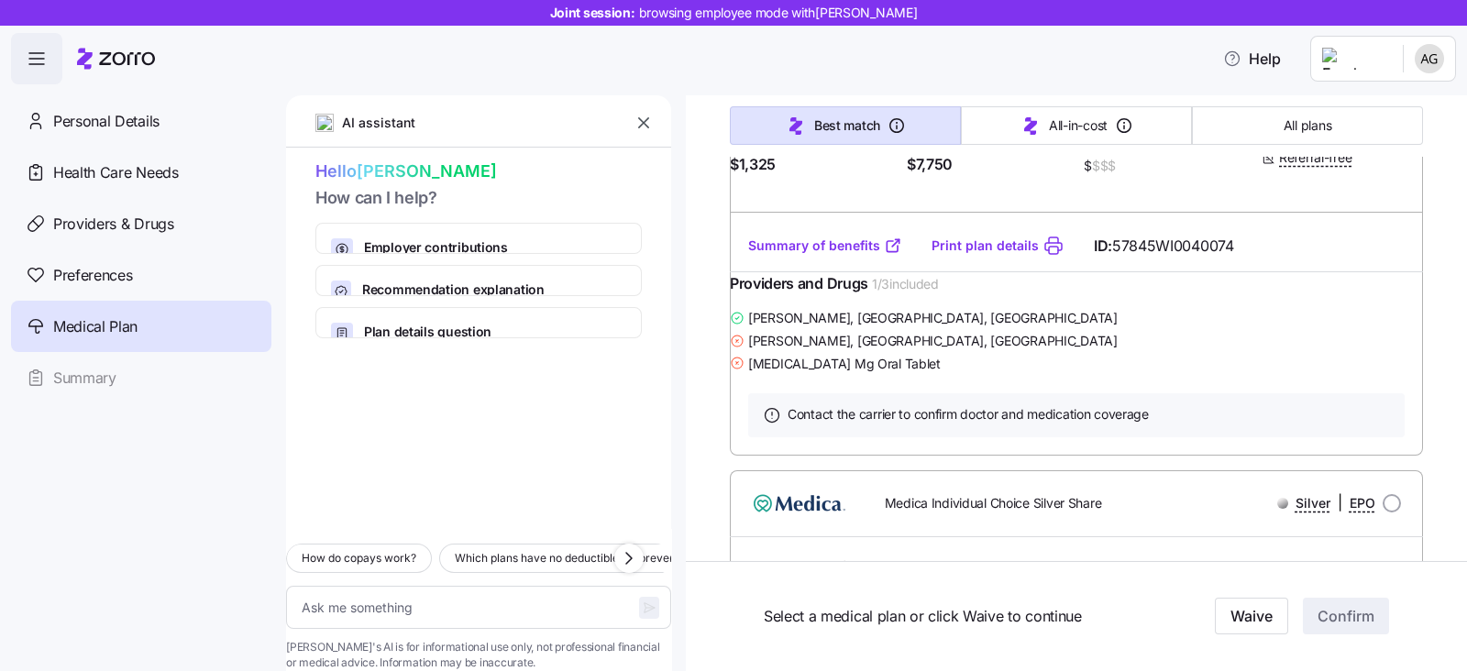
scroll to position [1718, 0]
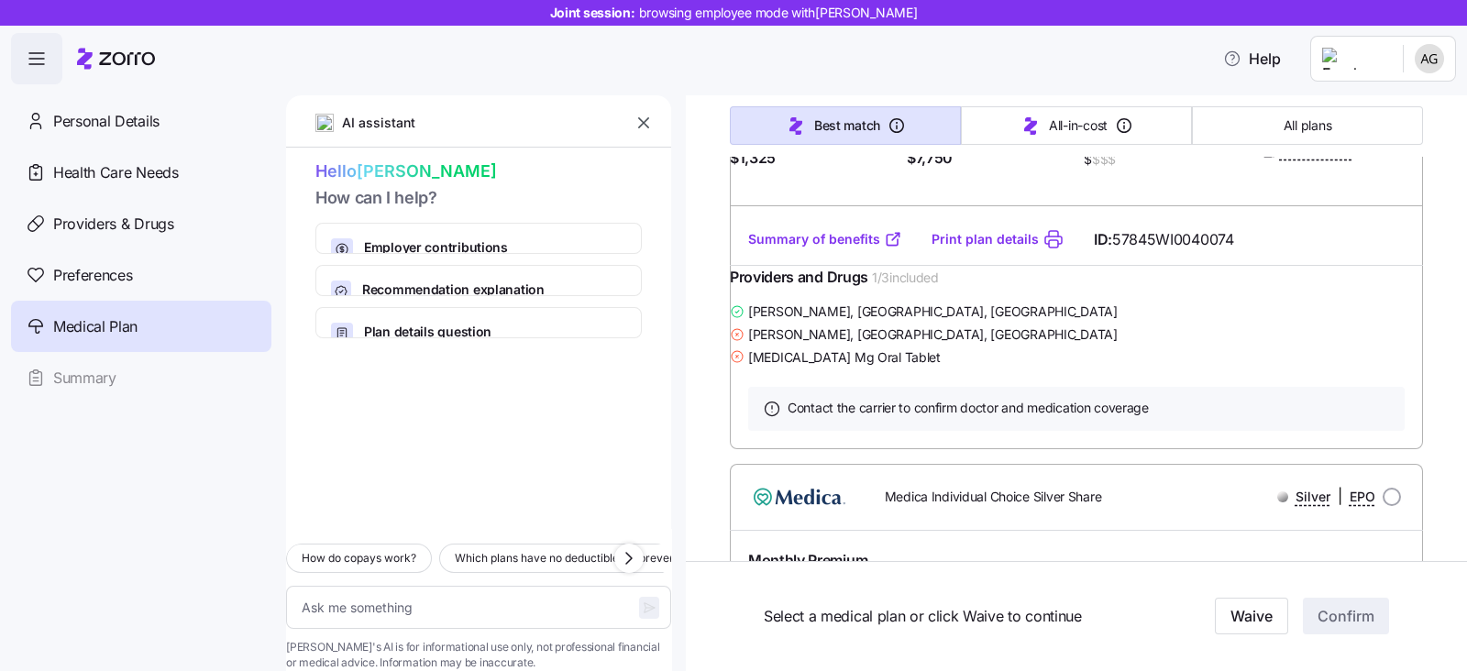
click at [808, 248] on link "Summary of benefits" at bounding box center [825, 239] width 154 height 18
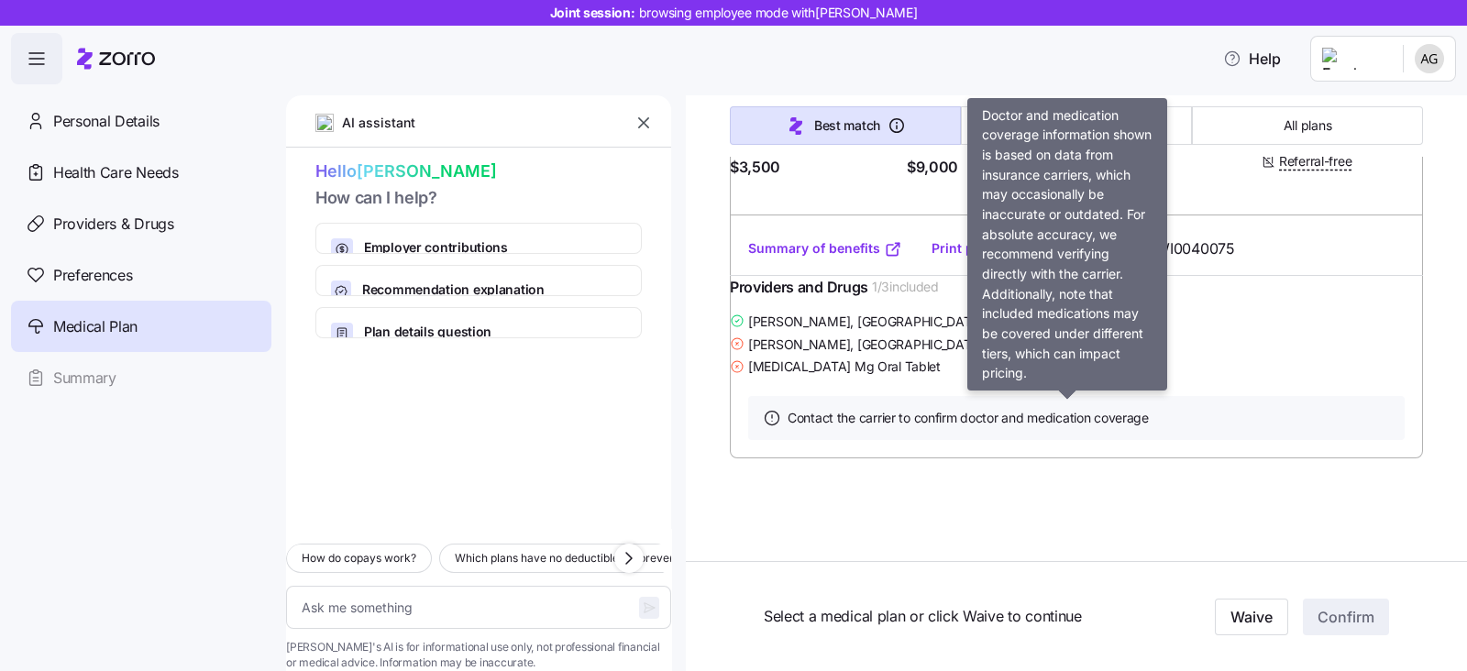
scroll to position [3812, 0]
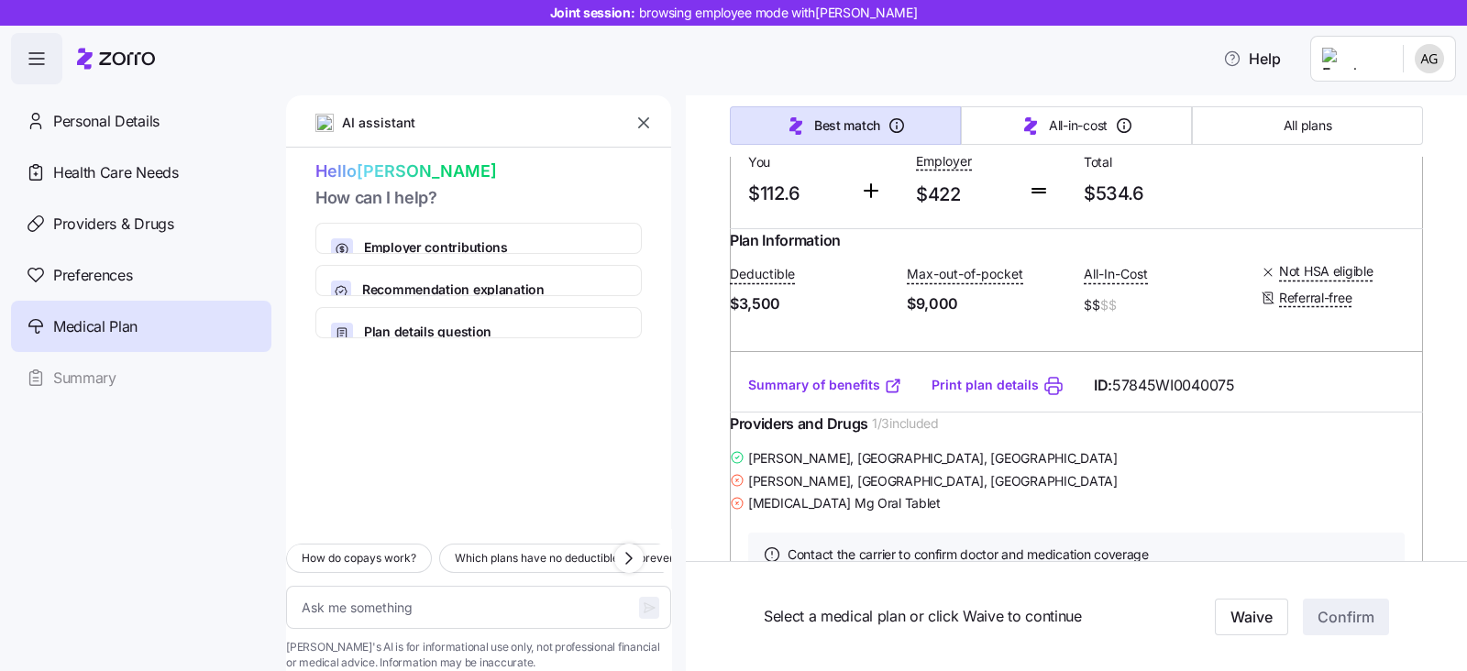
type textarea "x"
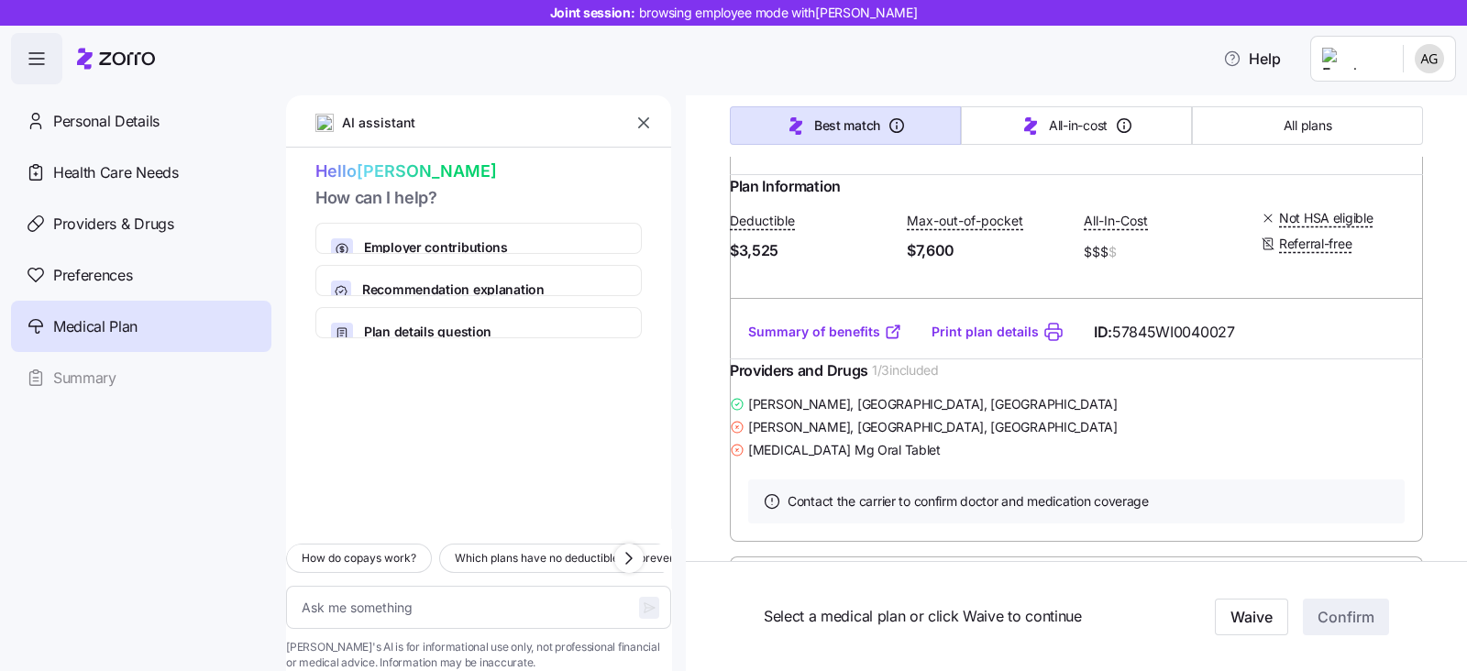
scroll to position [2323, 0]
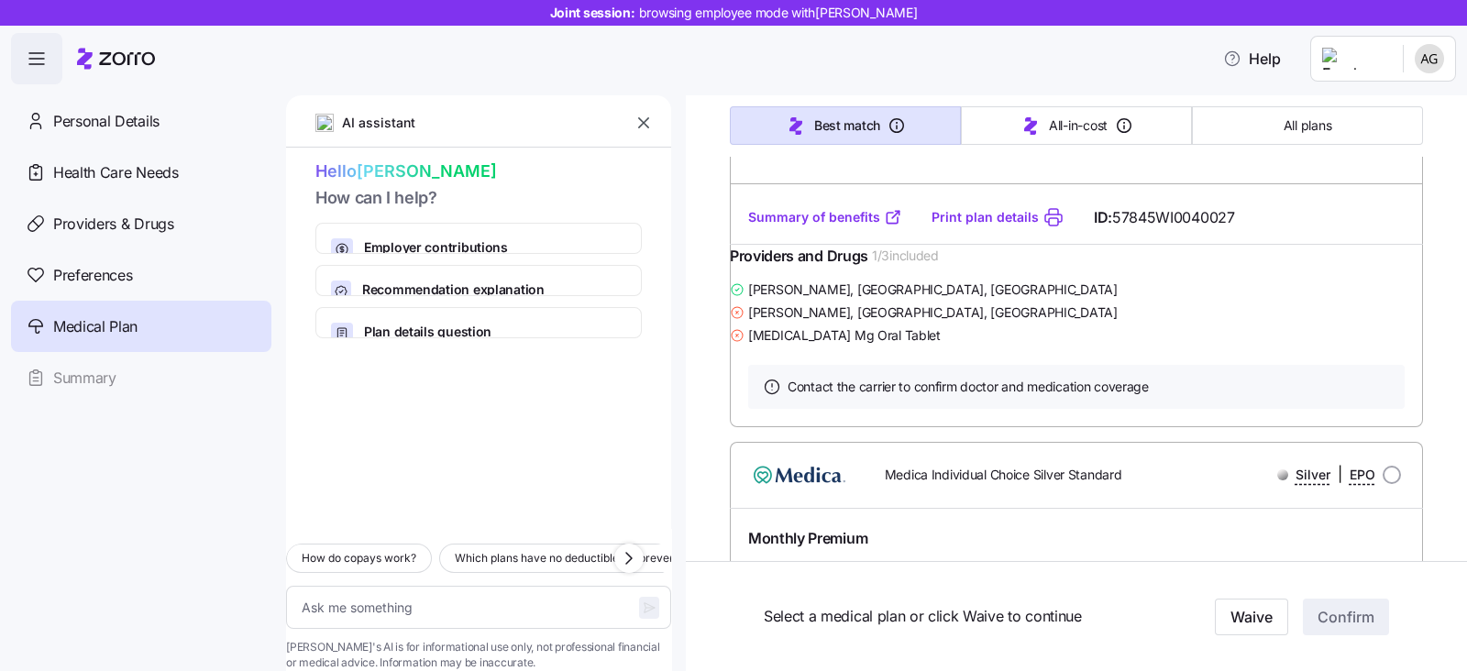
click at [786, 226] on link "Summary of benefits" at bounding box center [825, 217] width 154 height 18
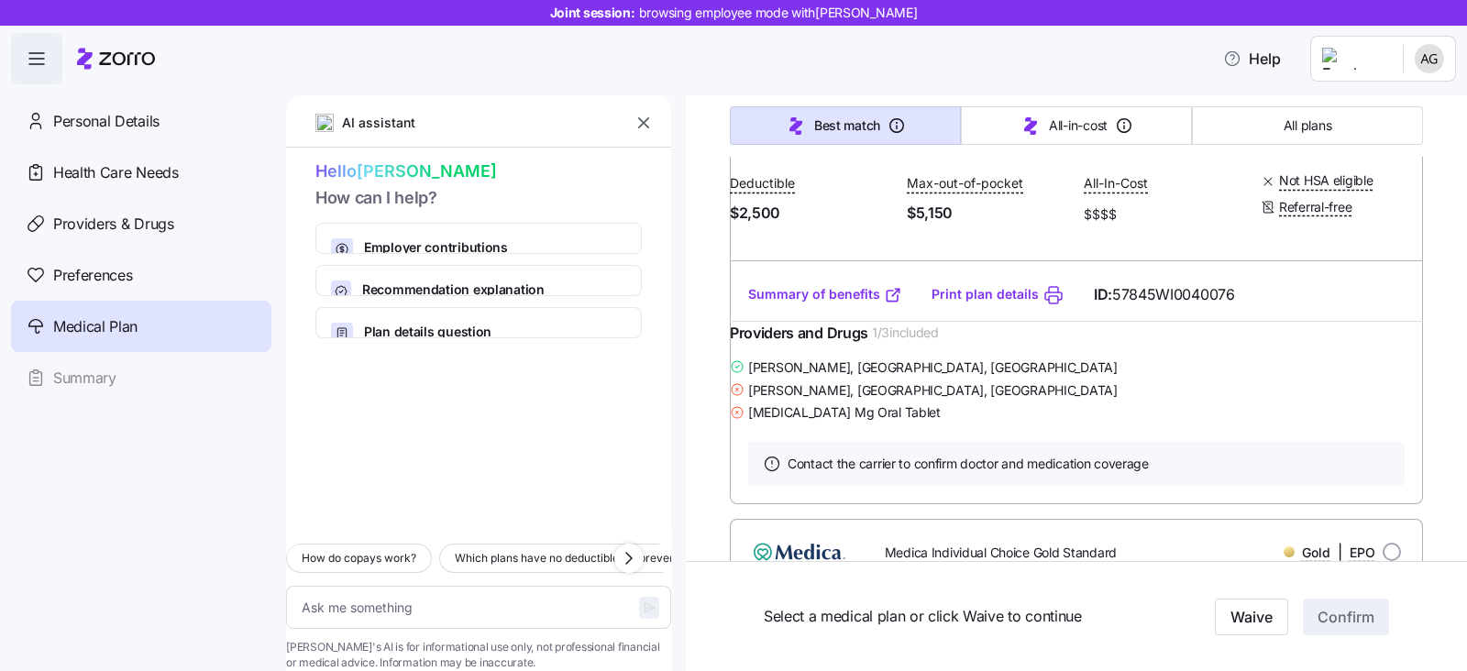
scroll to position [489, 0]
click at [816, 300] on link "Summary of benefits" at bounding box center [825, 291] width 154 height 18
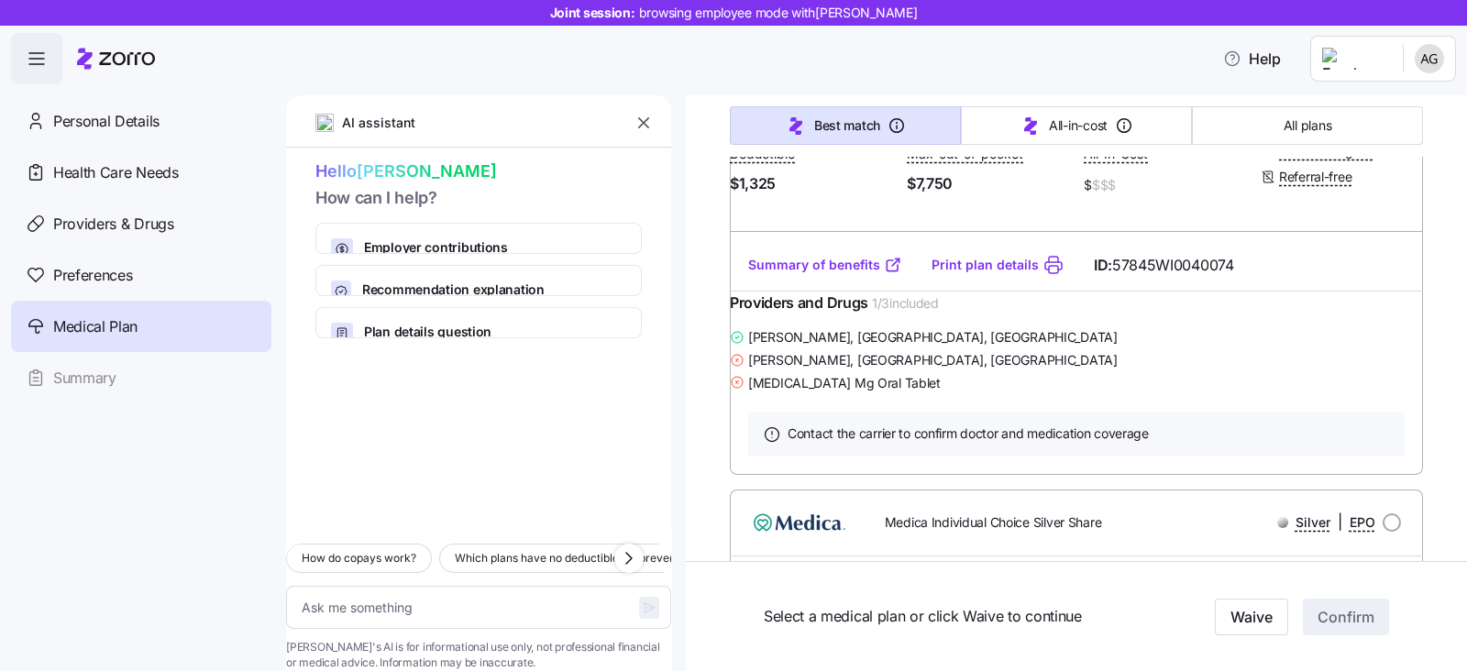
scroll to position [1718, 0]
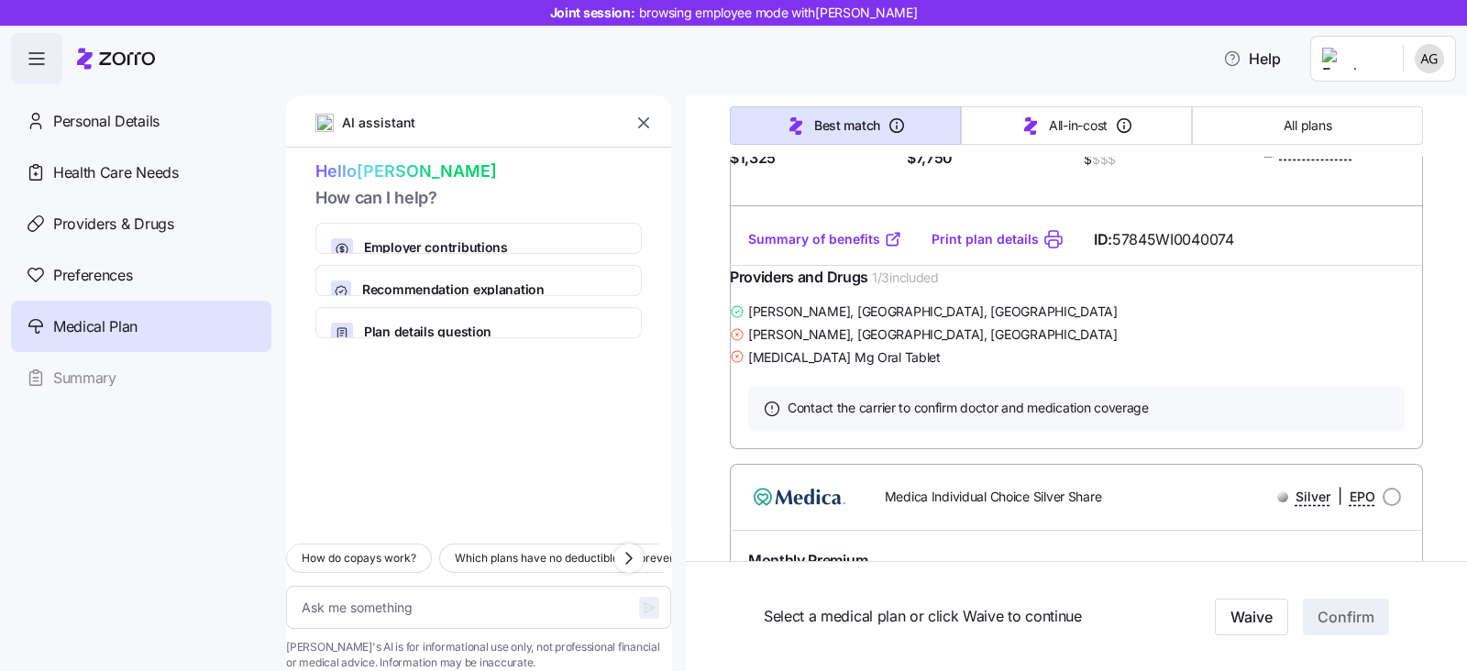
click at [861, 248] on link "Summary of benefits" at bounding box center [825, 239] width 154 height 18
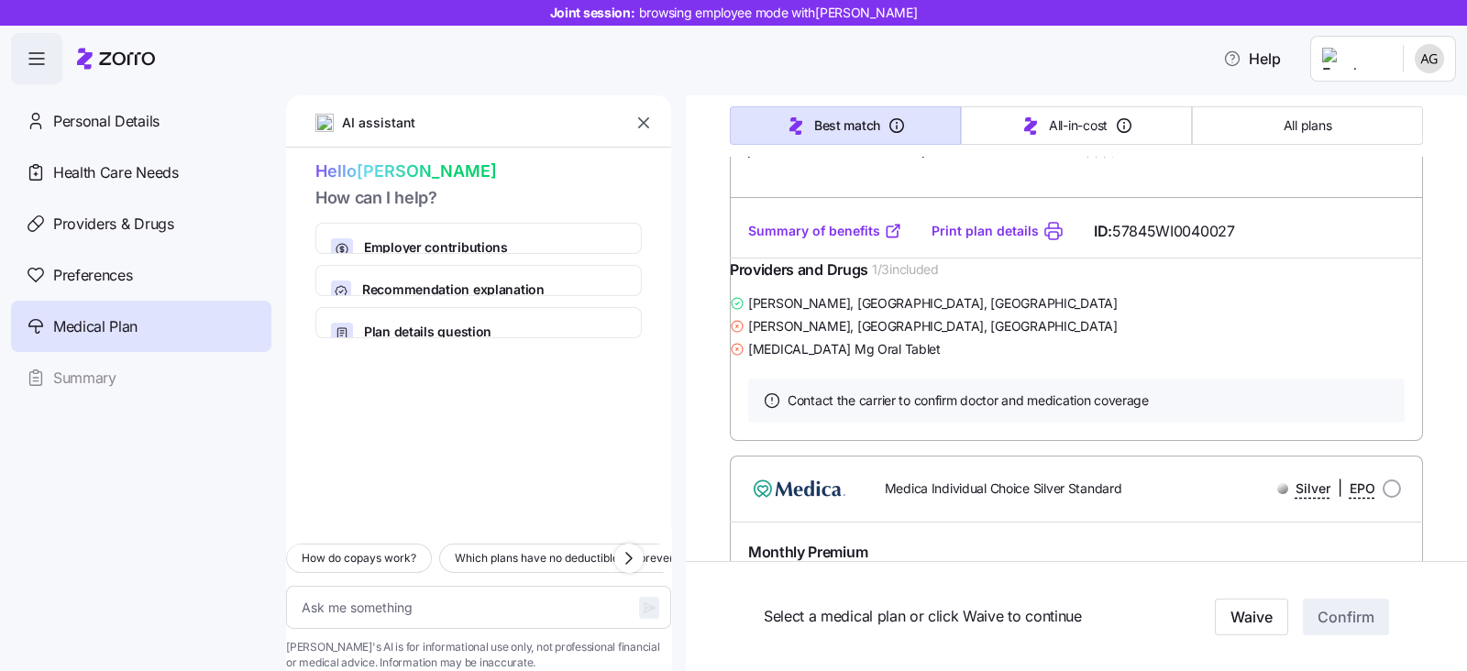
scroll to position [2406, 0]
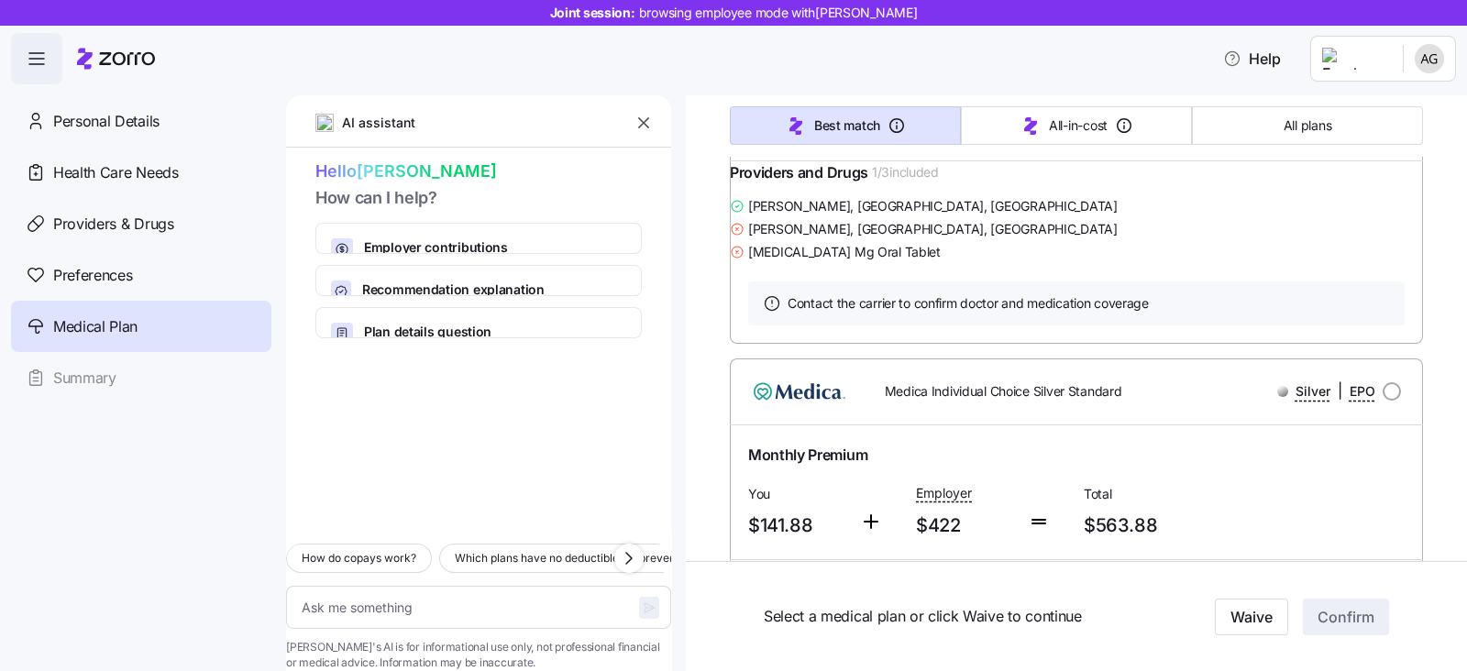
click at [793, 160] on div "Summary of benefits Print plan details ID: 57845WI0040027" at bounding box center [1076, 134] width 693 height 52
click at [802, 143] on link "Summary of benefits" at bounding box center [825, 134] width 154 height 18
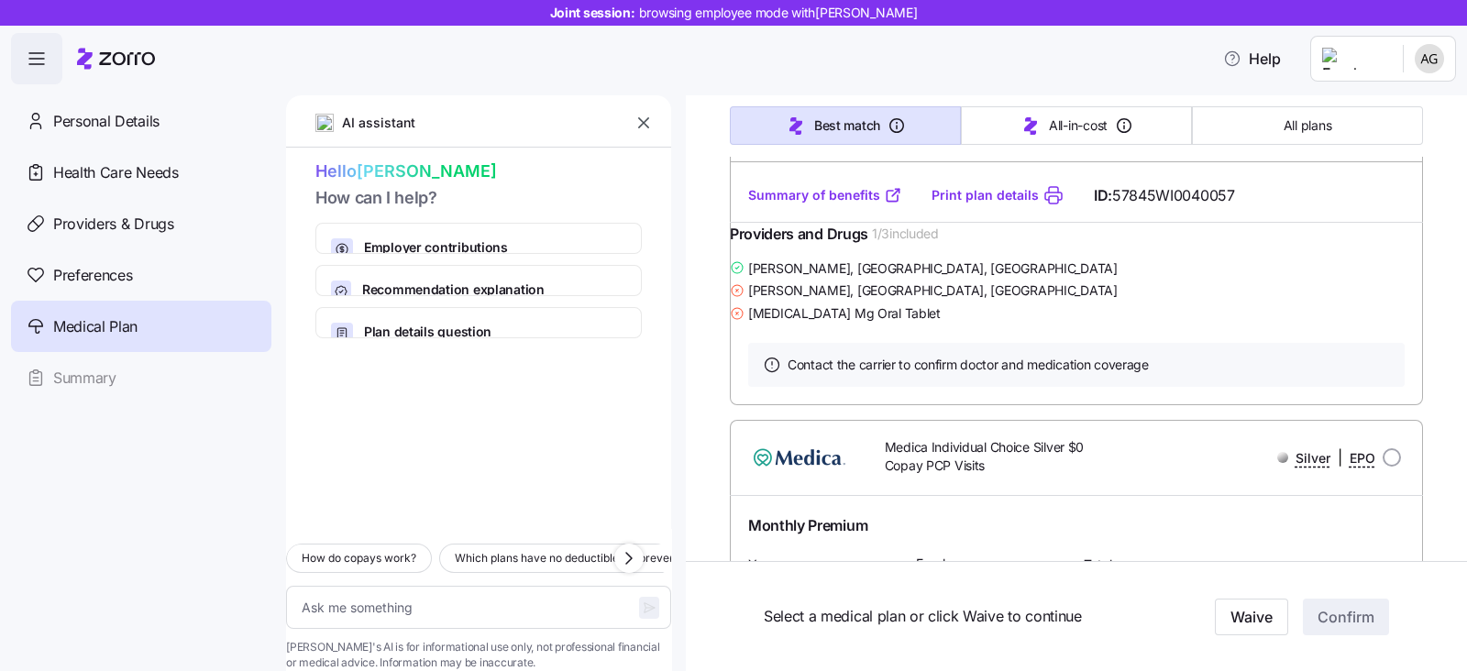
scroll to position [2978, 0]
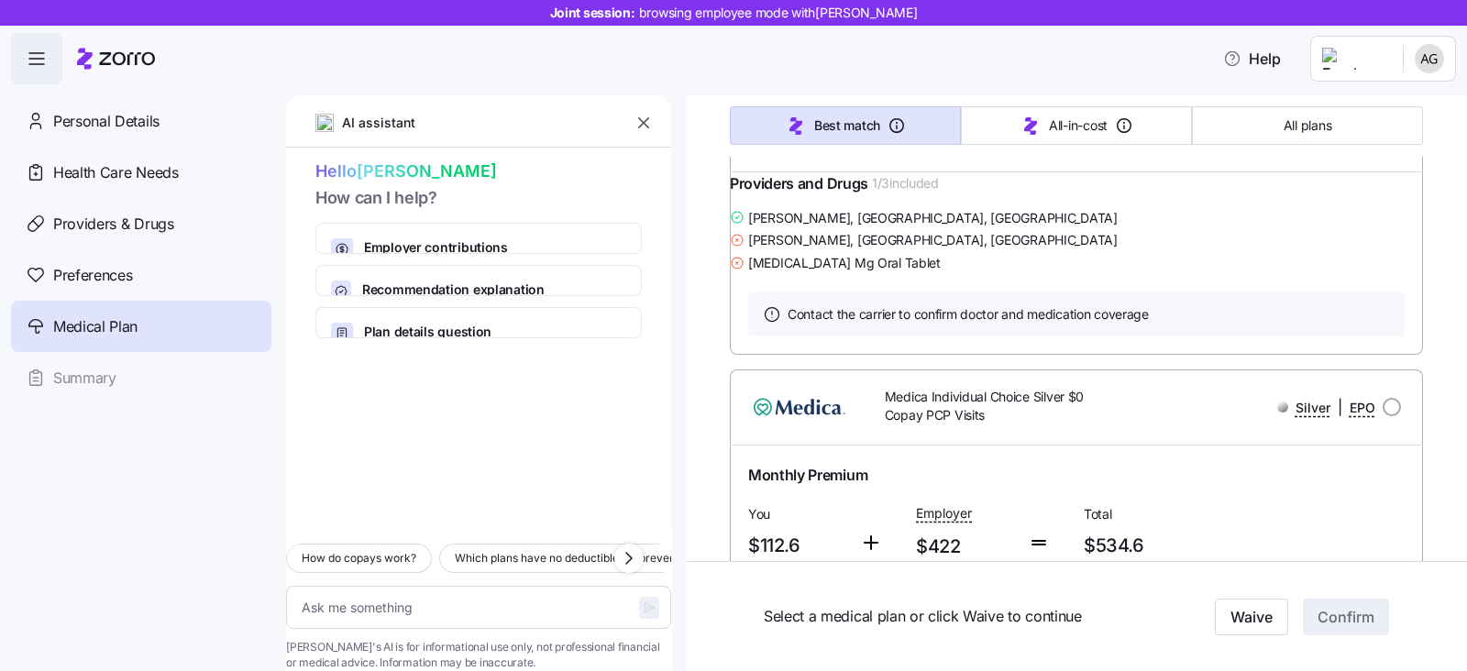
click at [814, 154] on link "Summary of benefits" at bounding box center [825, 145] width 154 height 18
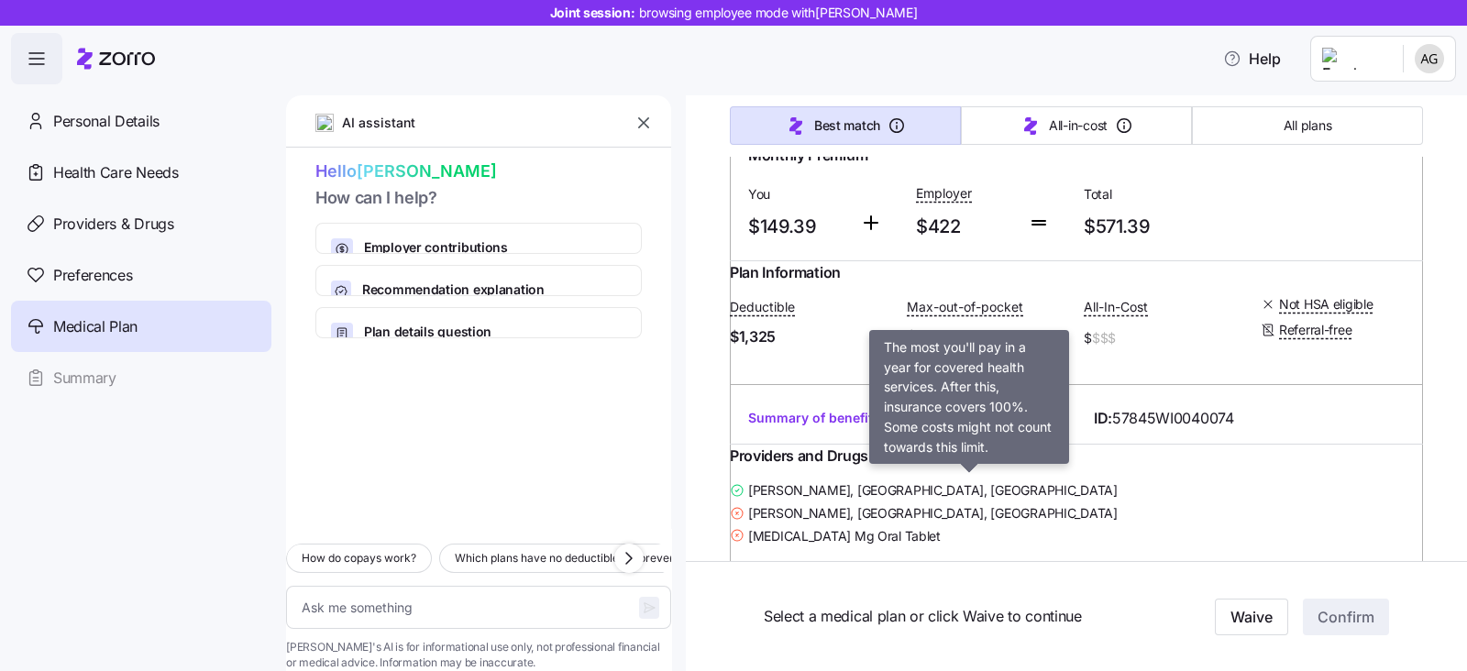
scroll to position [1603, 0]
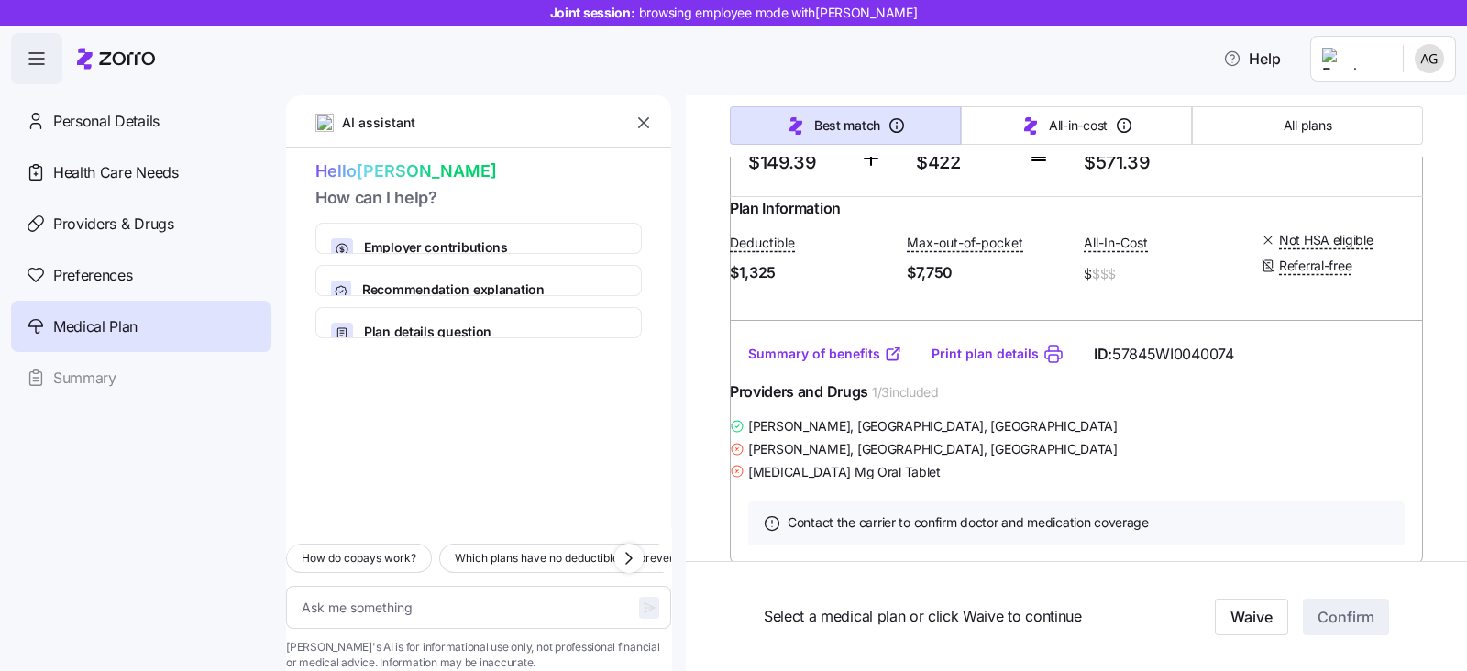
click at [641, 122] on icon "button" at bounding box center [643, 123] width 18 height 18
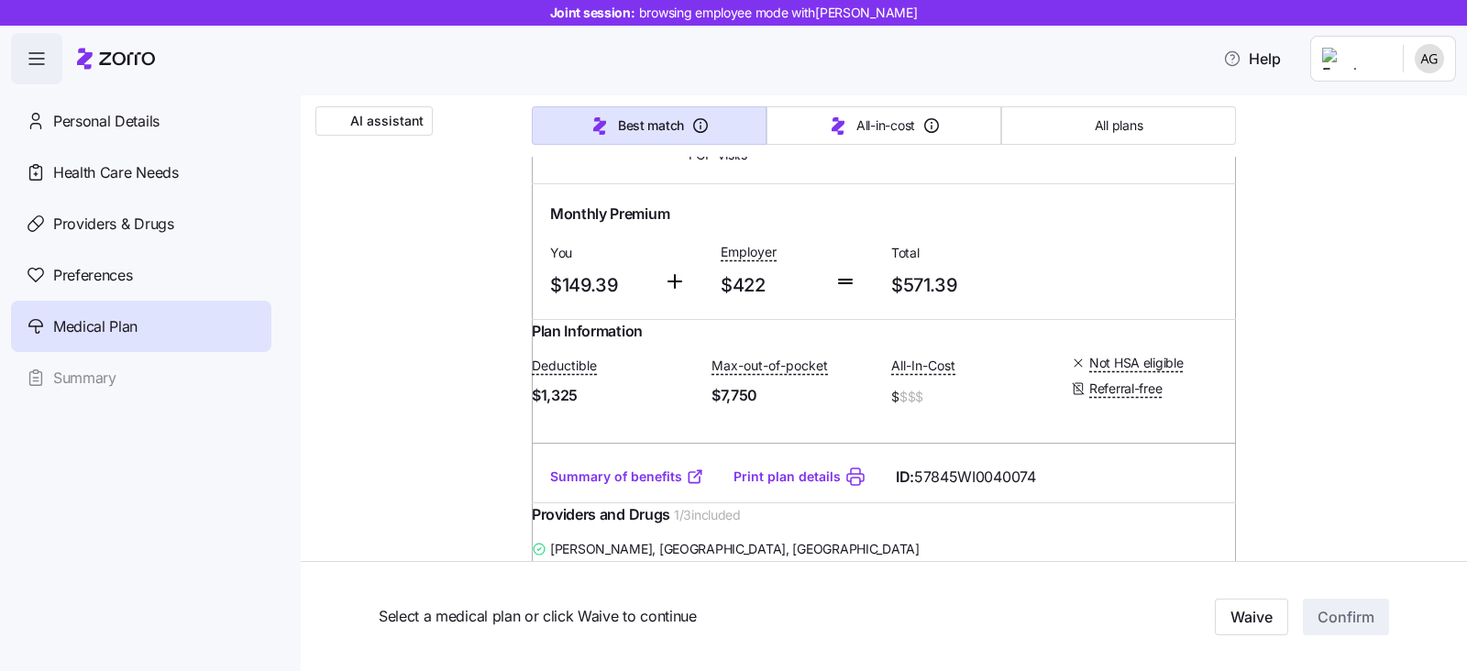
scroll to position [1489, 0]
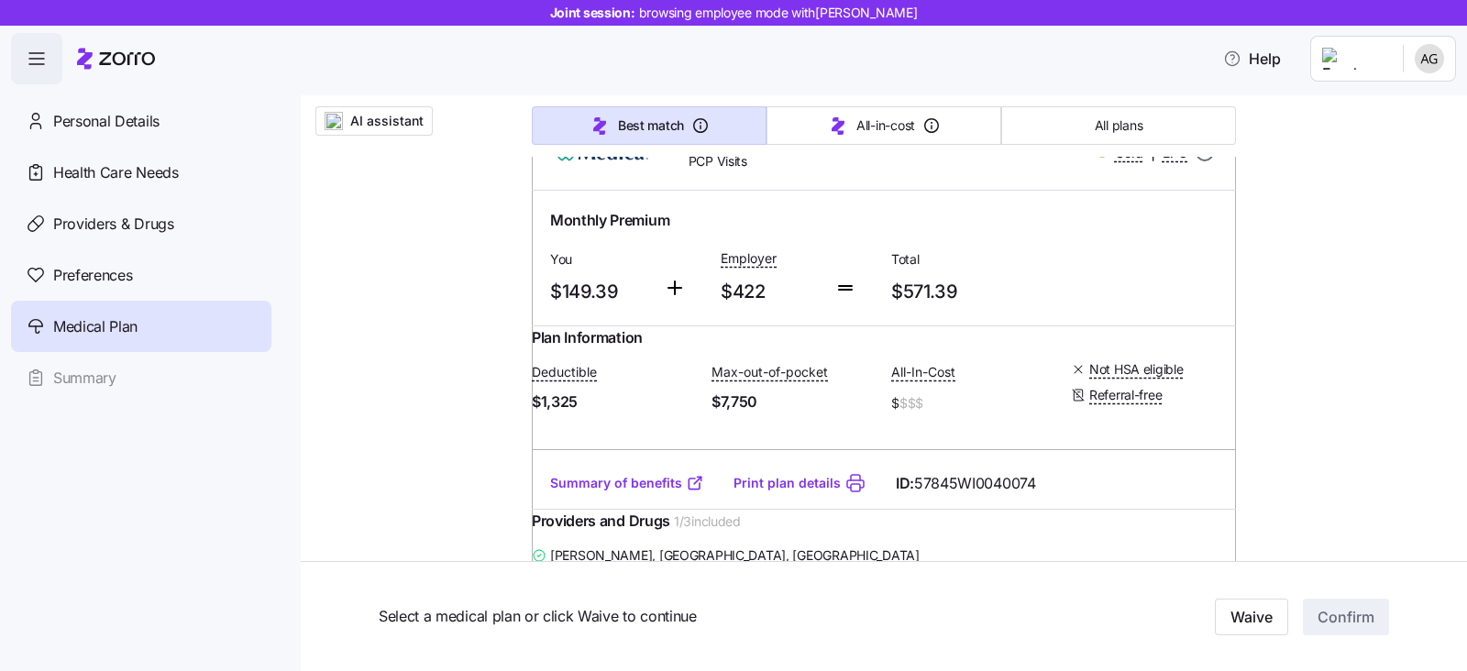
click at [1195, 161] on input "radio" at bounding box center [1204, 152] width 18 height 18
radio input "true"
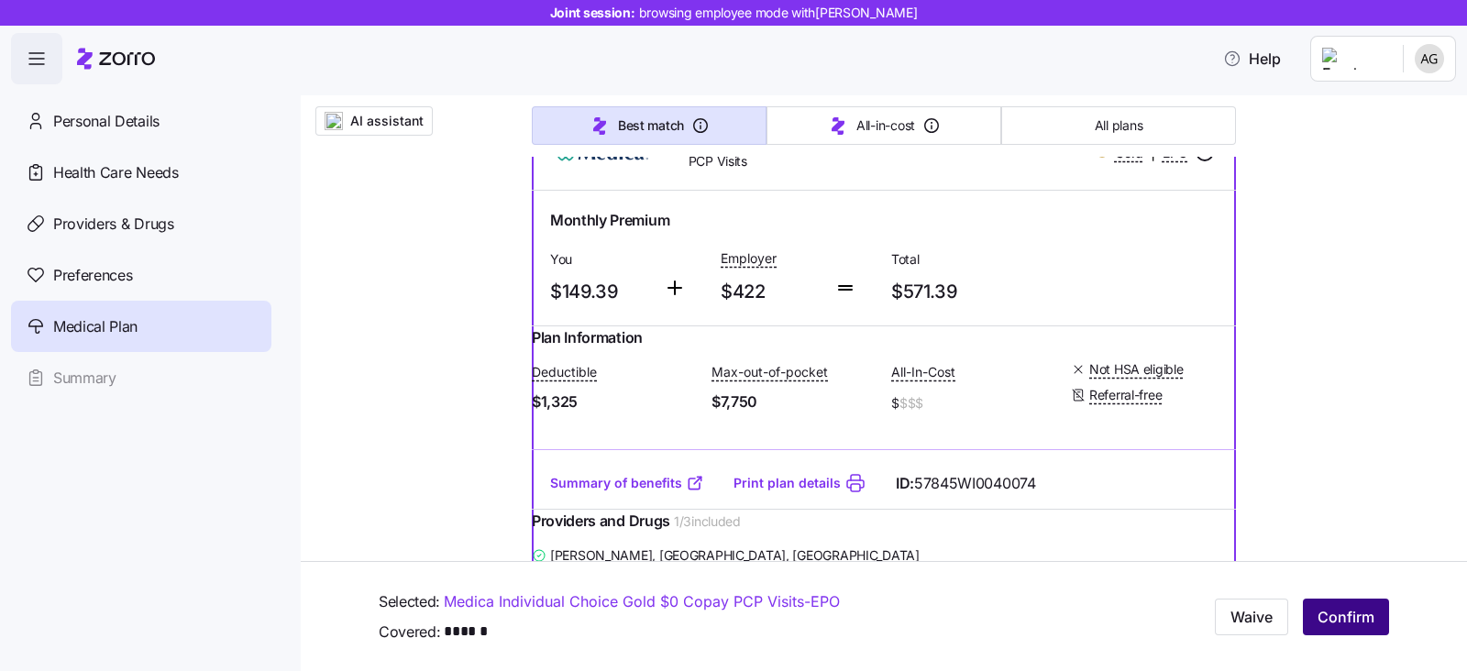
click at [1347, 606] on span "Confirm" at bounding box center [1345, 617] width 57 height 22
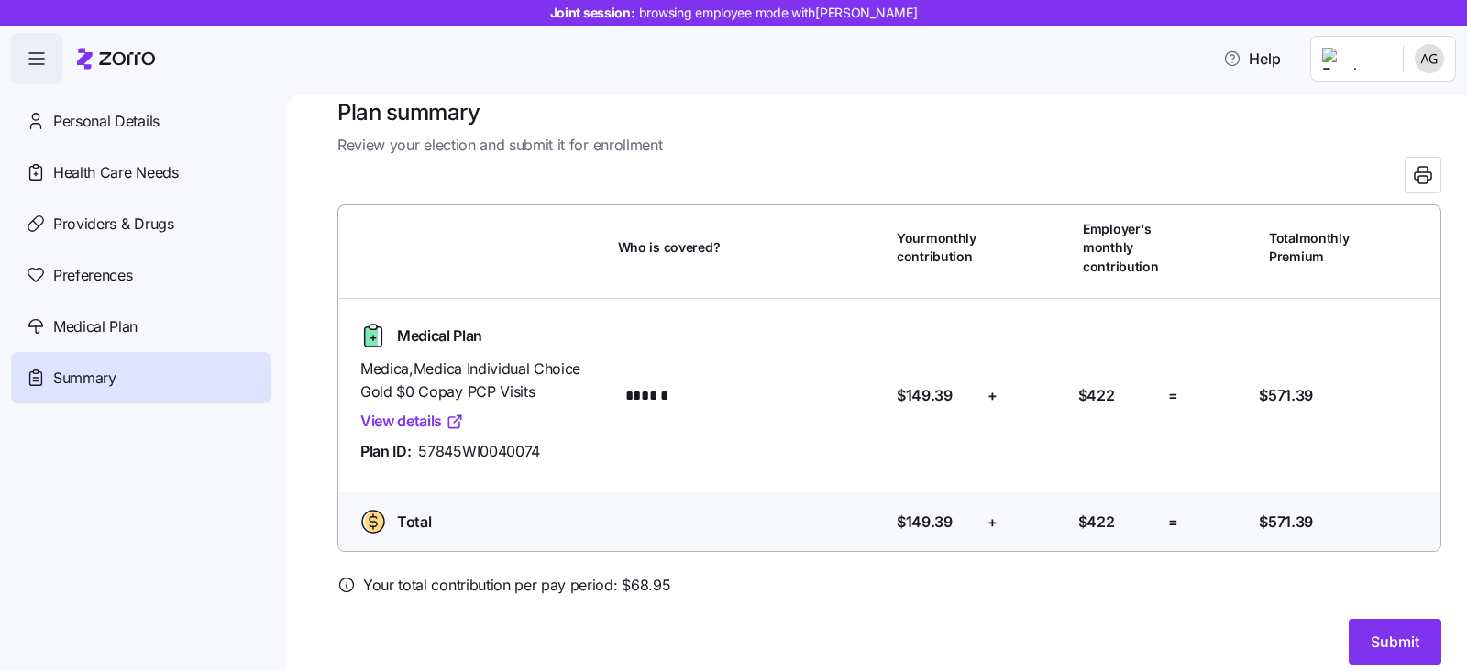
scroll to position [41, 0]
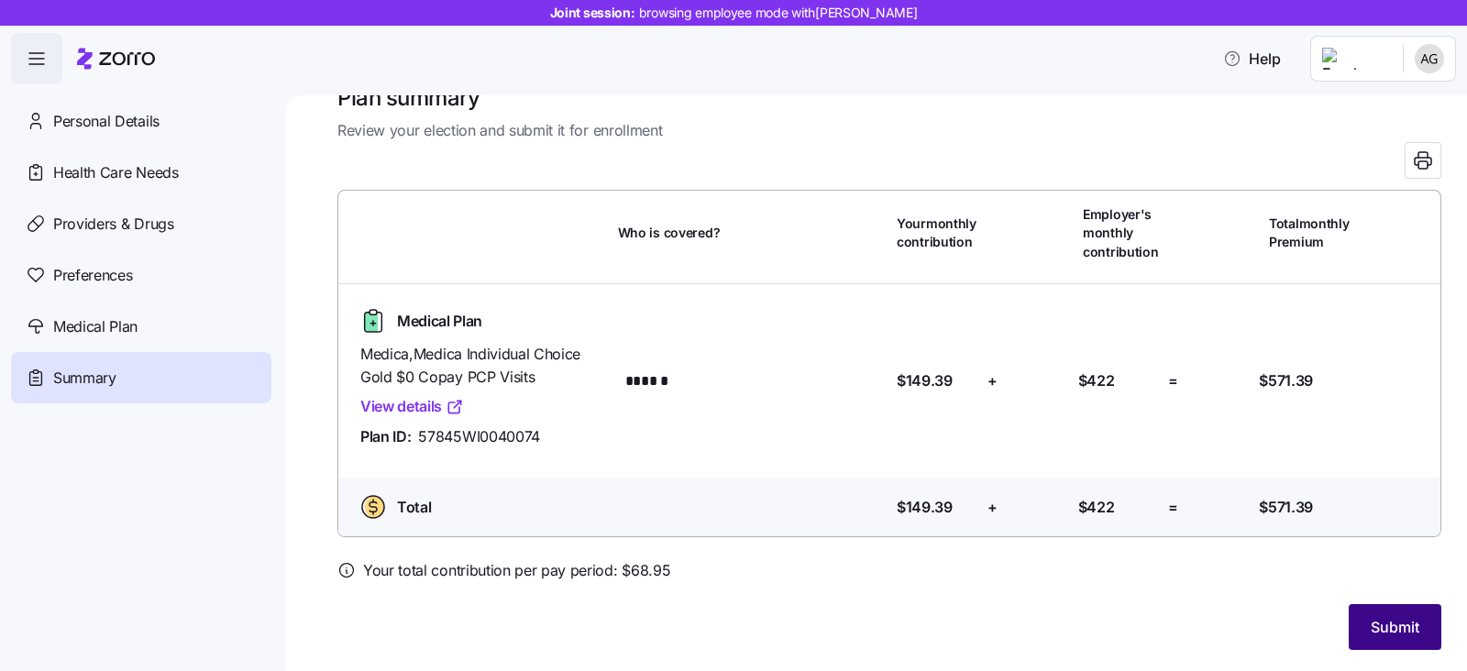
click at [1372, 621] on span "Submit" at bounding box center [1394, 627] width 49 height 22
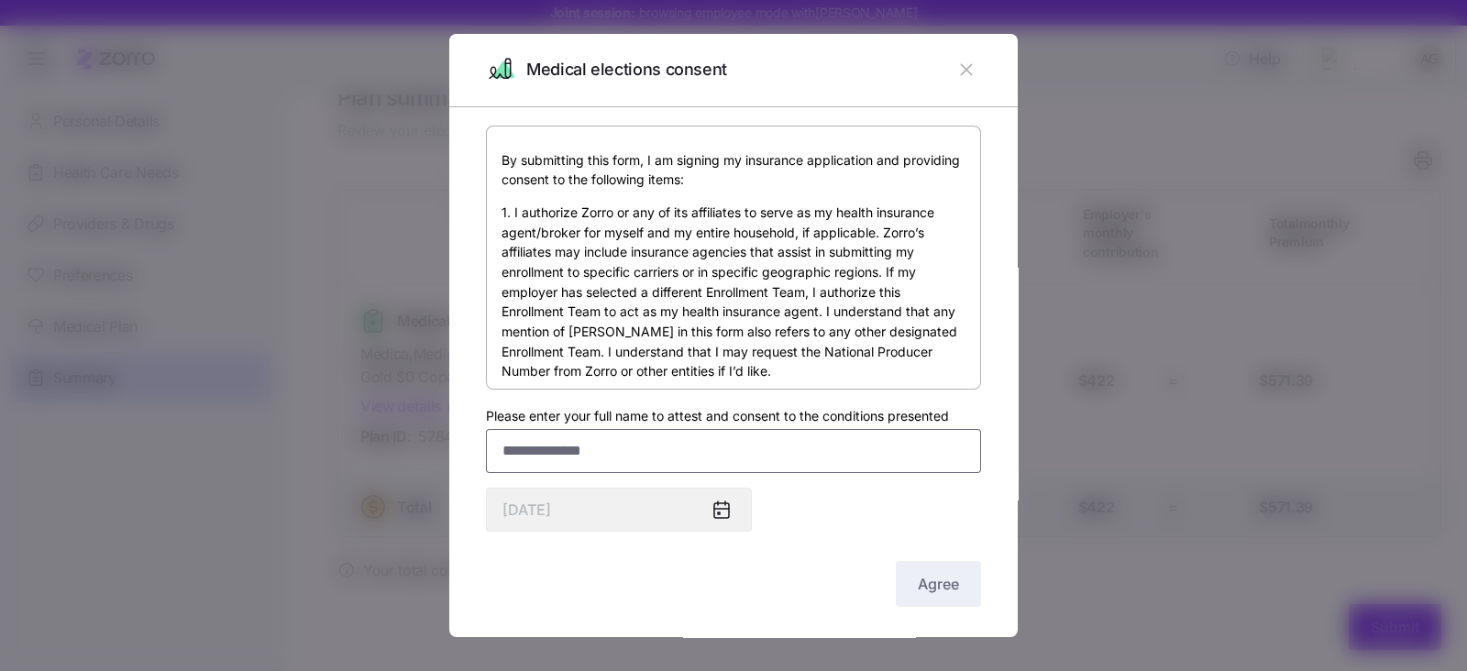
click at [532, 460] on input "Please enter your full name to attest and consent to the conditions presented" at bounding box center [733, 451] width 495 height 44
type input "**********"
click at [918, 588] on span "Agree" at bounding box center [938, 584] width 41 height 22
